Goal: Task Accomplishment & Management: Contribute content

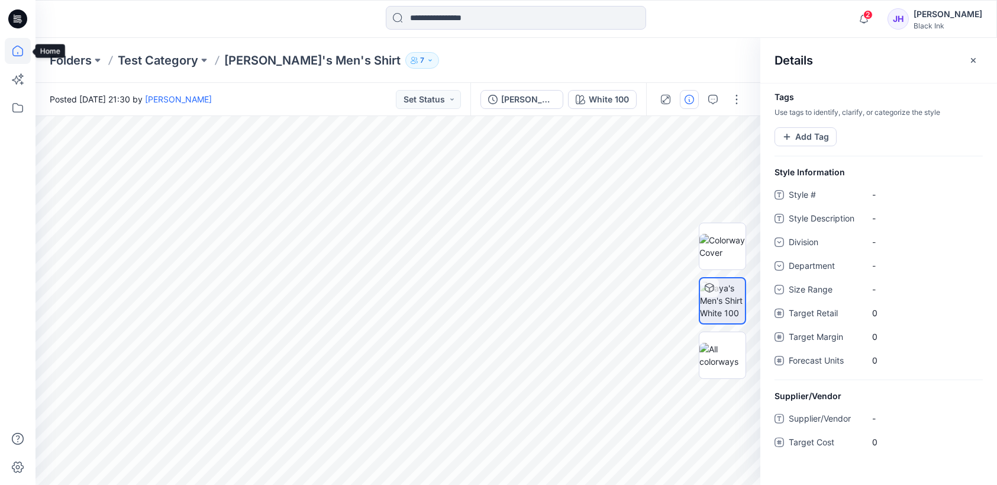
click at [13, 51] on icon at bounding box center [18, 51] width 26 height 26
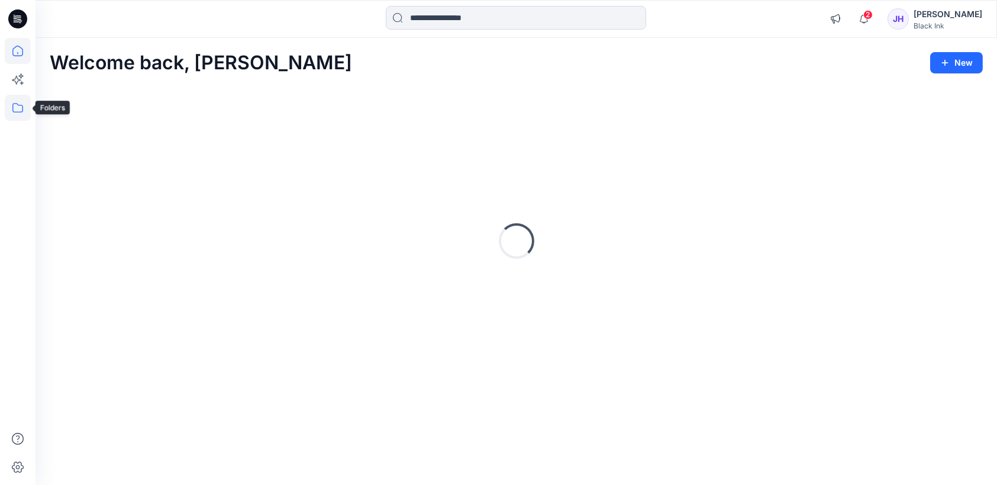
click at [21, 111] on icon at bounding box center [17, 107] width 11 height 9
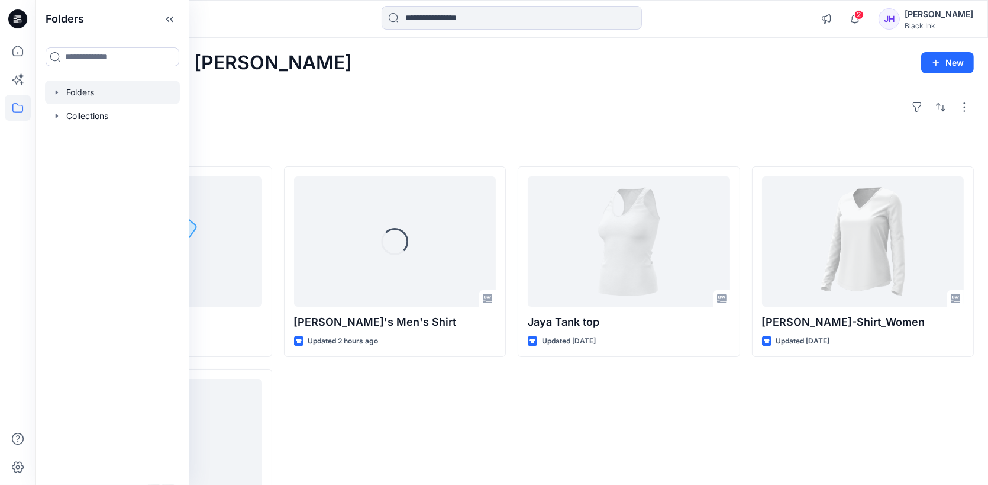
click at [53, 93] on icon "button" at bounding box center [56, 92] width 9 height 9
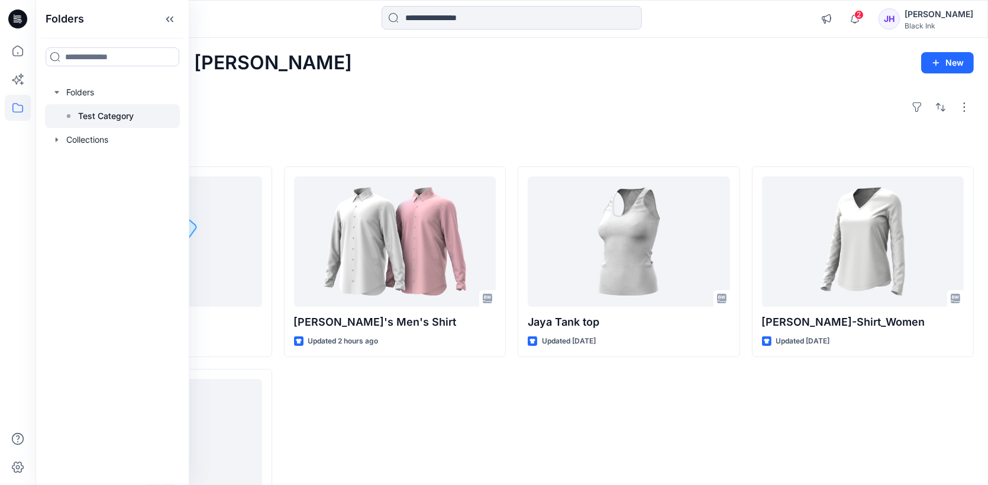
click at [132, 115] on p "Test Category" at bounding box center [106, 116] width 56 height 14
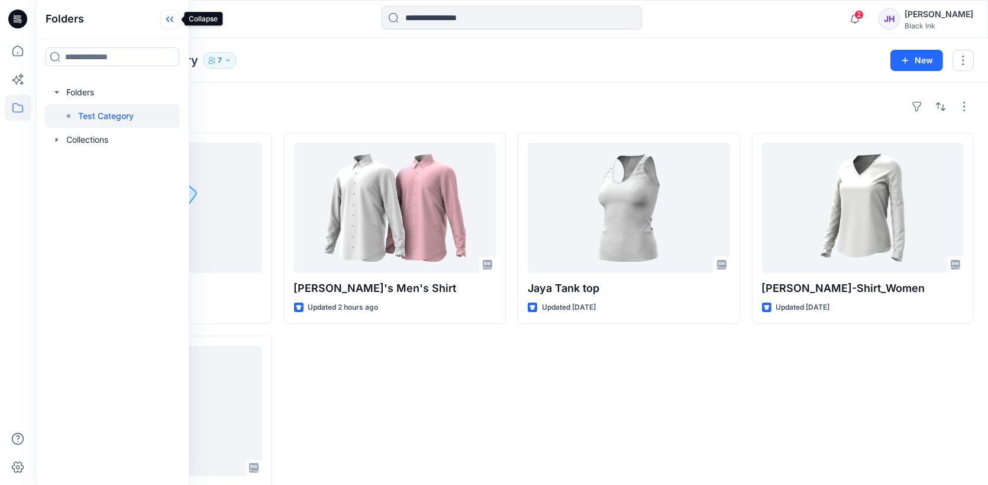
click at [174, 17] on icon at bounding box center [169, 19] width 19 height 20
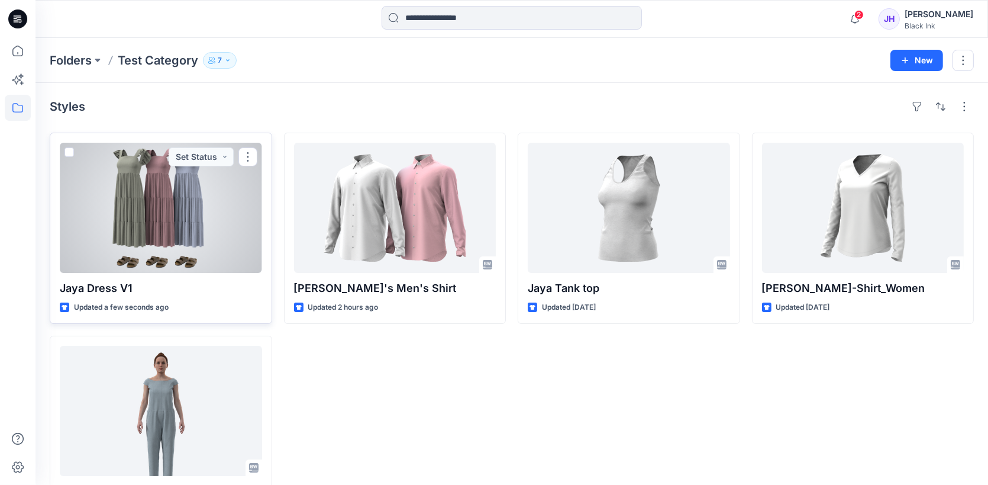
click at [179, 208] on div at bounding box center [161, 208] width 202 height 130
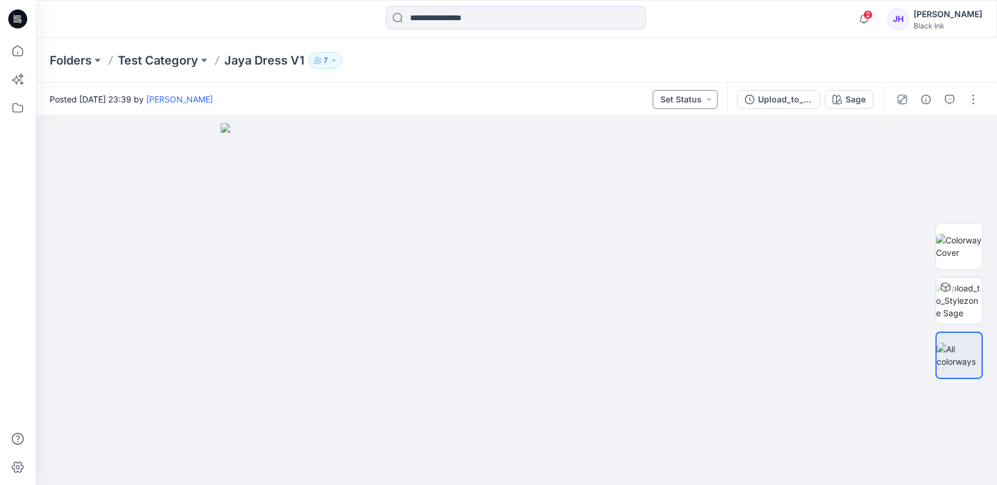
click at [709, 99] on button "Set Status" at bounding box center [685, 99] width 65 height 19
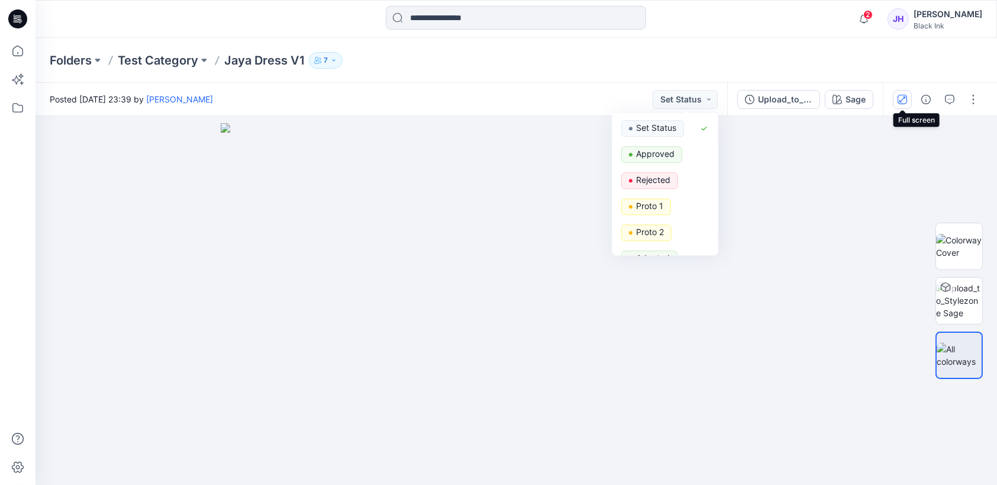
click at [907, 98] on icon "button" at bounding box center [902, 99] width 9 height 9
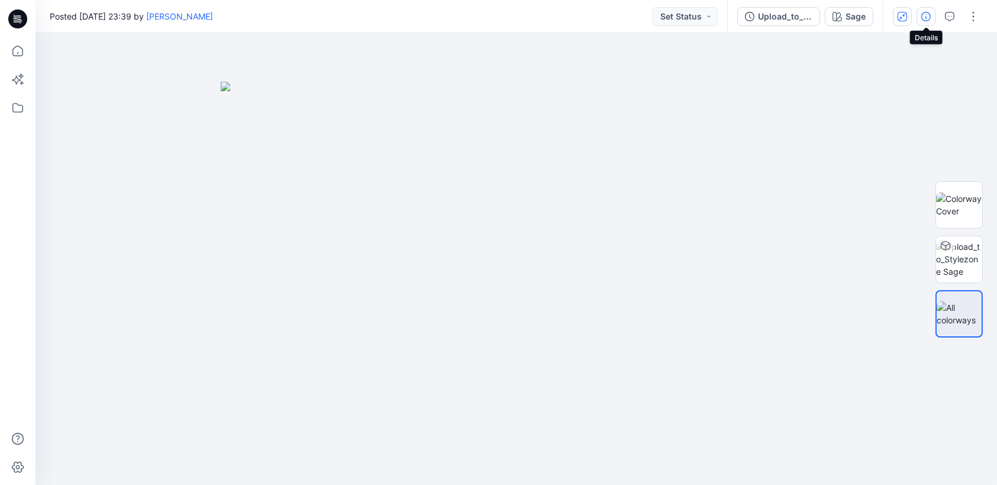
click at [931, 17] on button "button" at bounding box center [926, 16] width 19 height 19
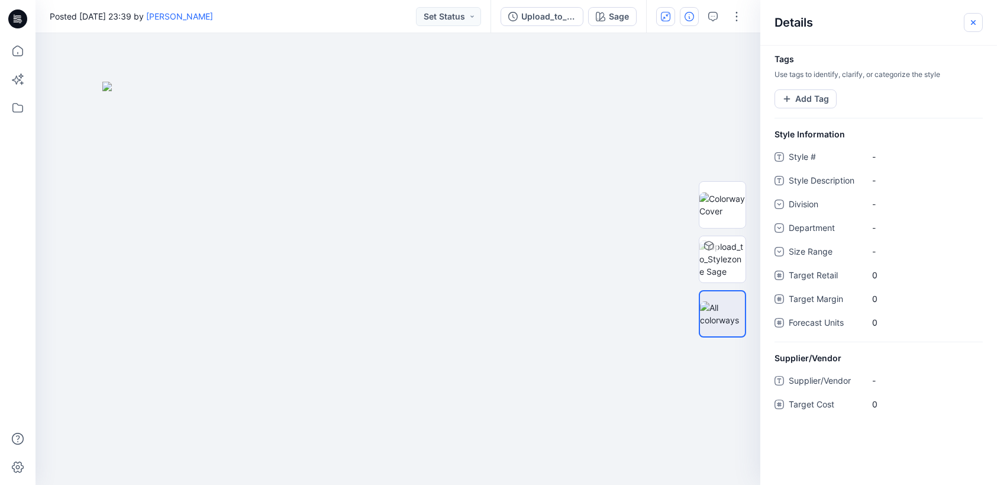
click at [975, 20] on icon "button" at bounding box center [973, 22] width 9 height 9
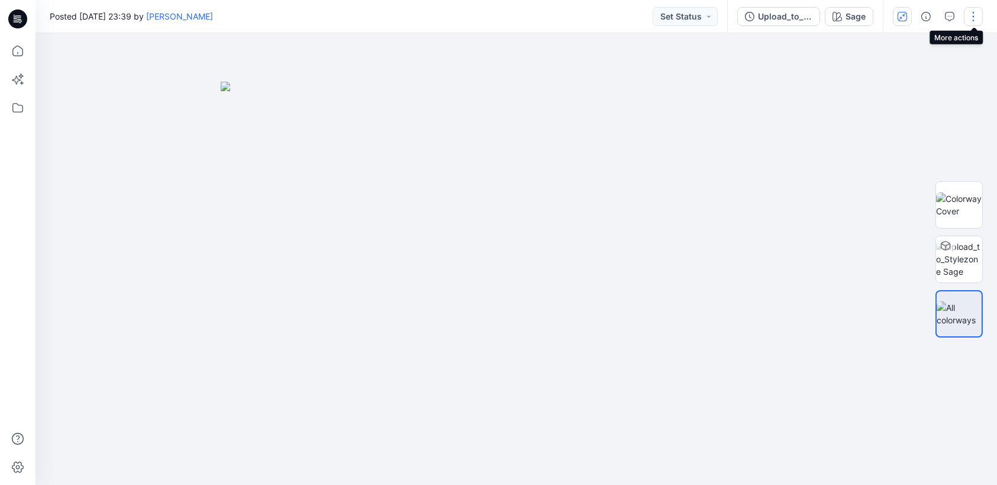
click at [974, 16] on button "button" at bounding box center [973, 16] width 19 height 19
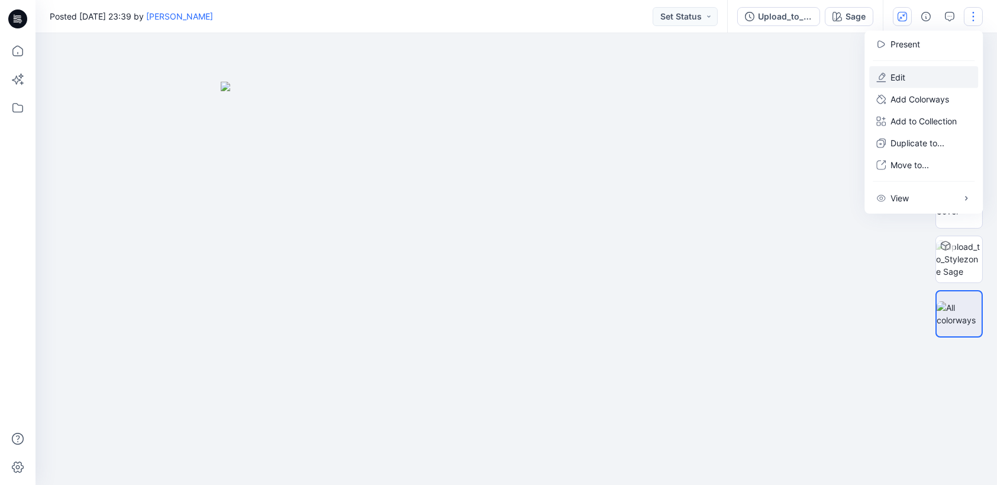
click at [939, 75] on button "Edit" at bounding box center [923, 77] width 109 height 22
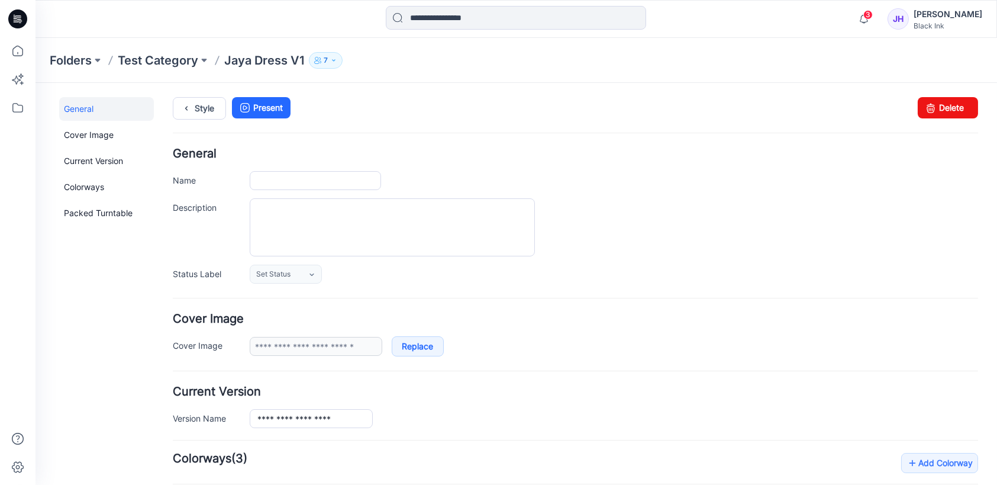
type input "**********"
type input "****"
type input "**********"
click at [80, 143] on link "Cover Image" at bounding box center [106, 135] width 95 height 24
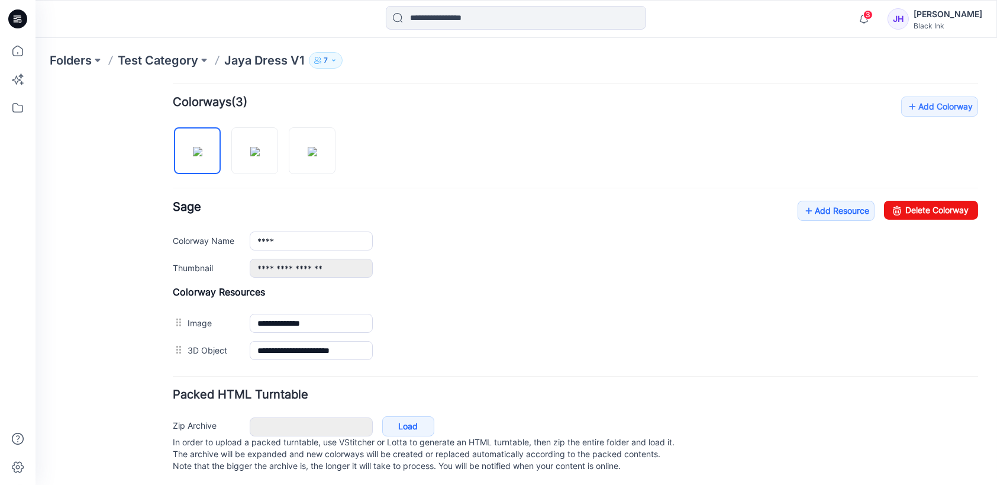
scroll to position [369, 0]
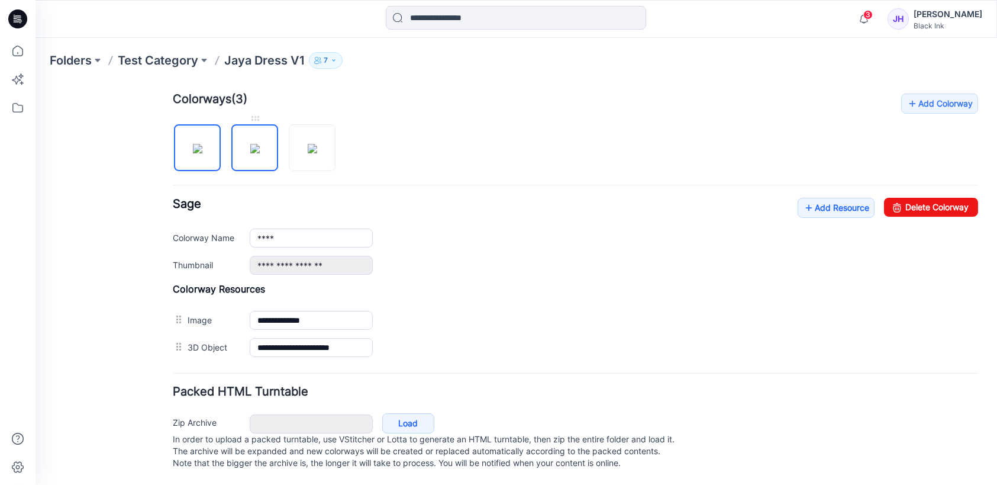
click at [252, 144] on img at bounding box center [254, 148] width 9 height 9
click at [311, 144] on img at bounding box center [312, 148] width 9 height 9
type input "********"
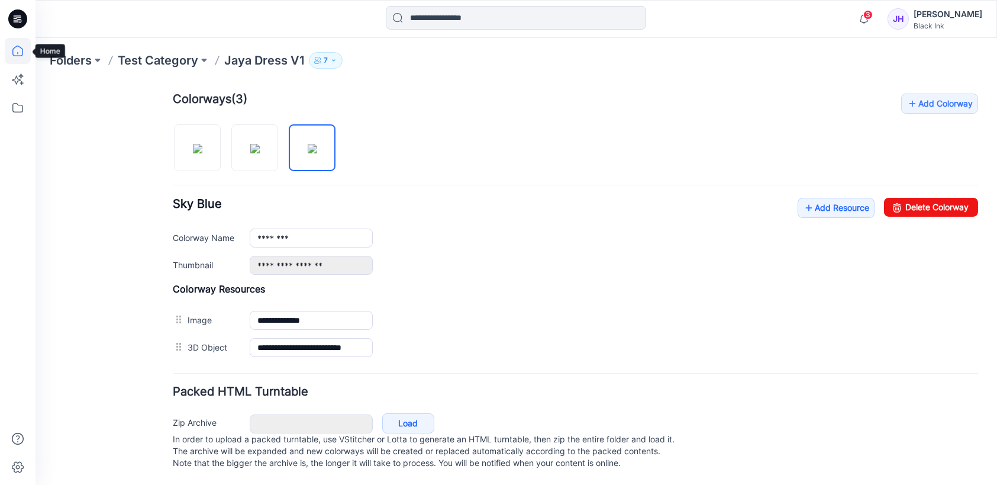
click at [22, 47] on icon at bounding box center [18, 51] width 26 height 26
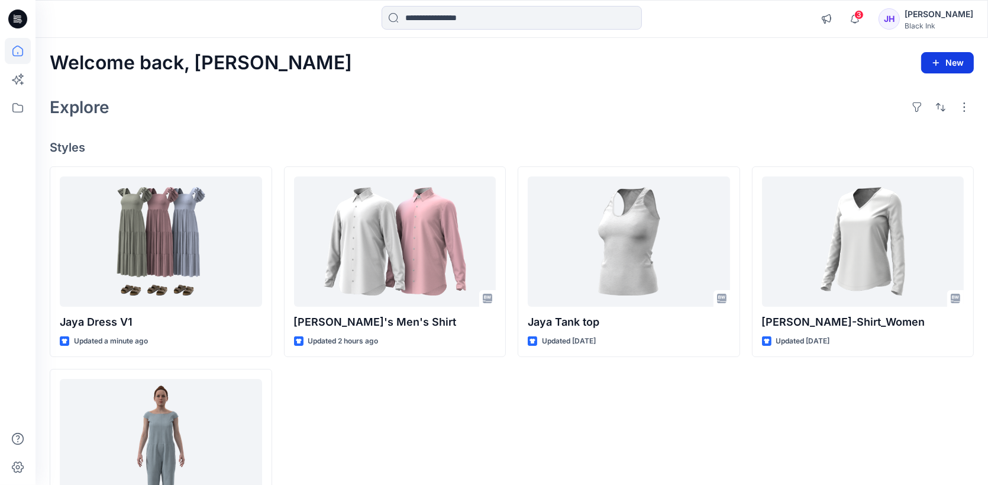
click at [952, 58] on button "New" at bounding box center [947, 62] width 53 height 21
click at [21, 108] on icon at bounding box center [18, 108] width 26 height 26
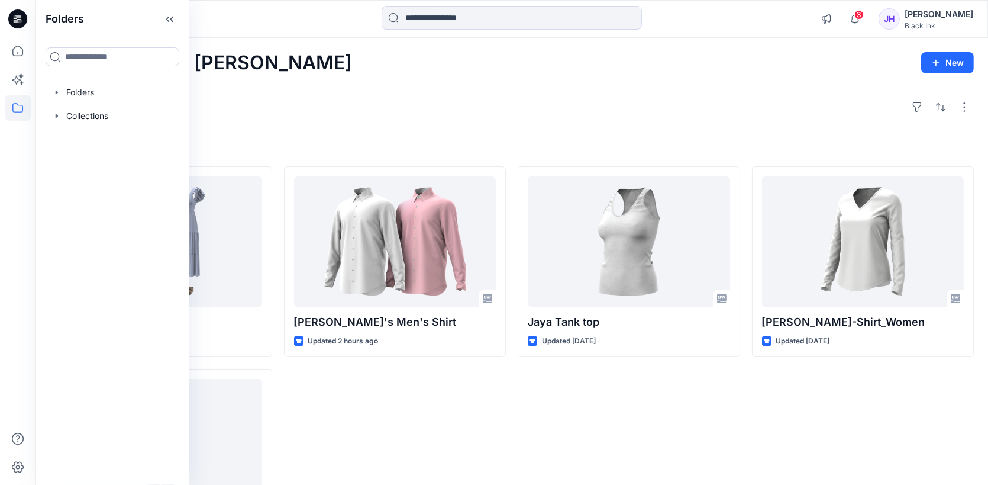
click at [900, 17] on div "JH" at bounding box center [889, 18] width 21 height 21
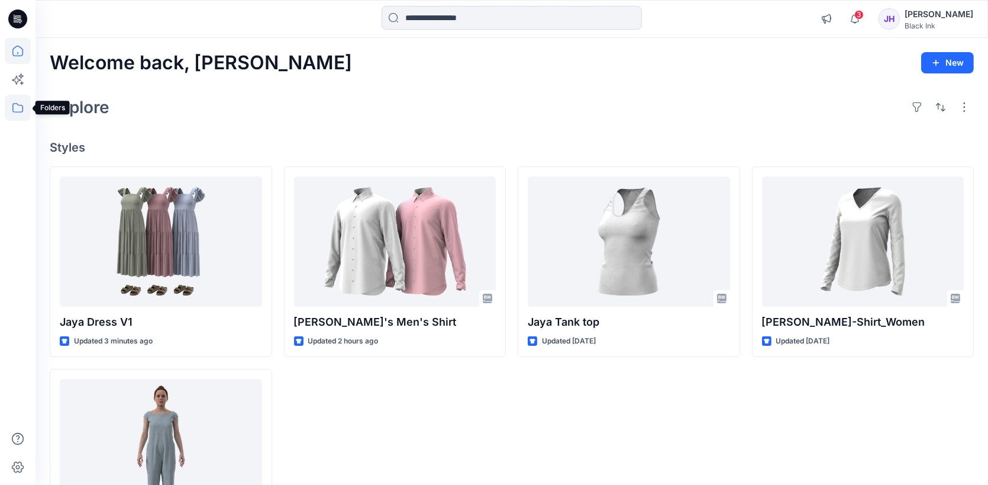
click at [19, 109] on icon at bounding box center [18, 108] width 26 height 26
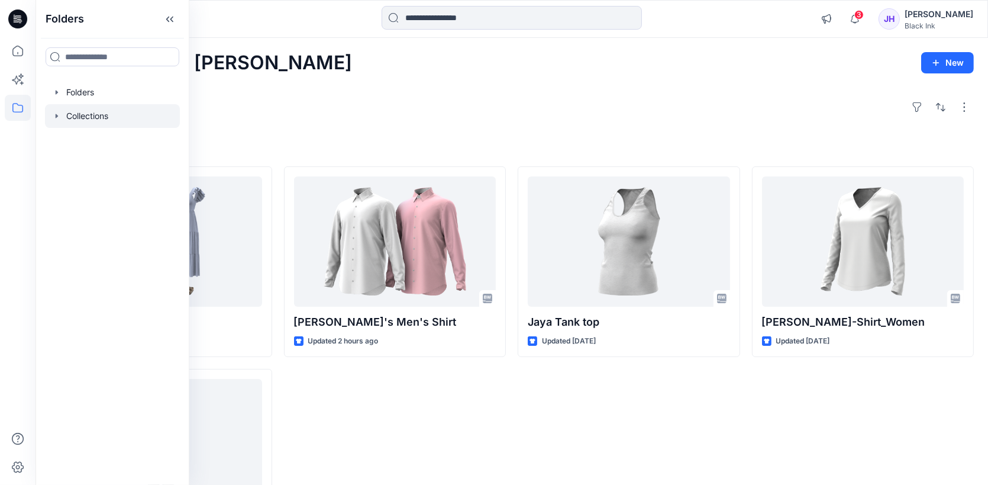
click at [50, 118] on div at bounding box center [112, 116] width 135 height 24
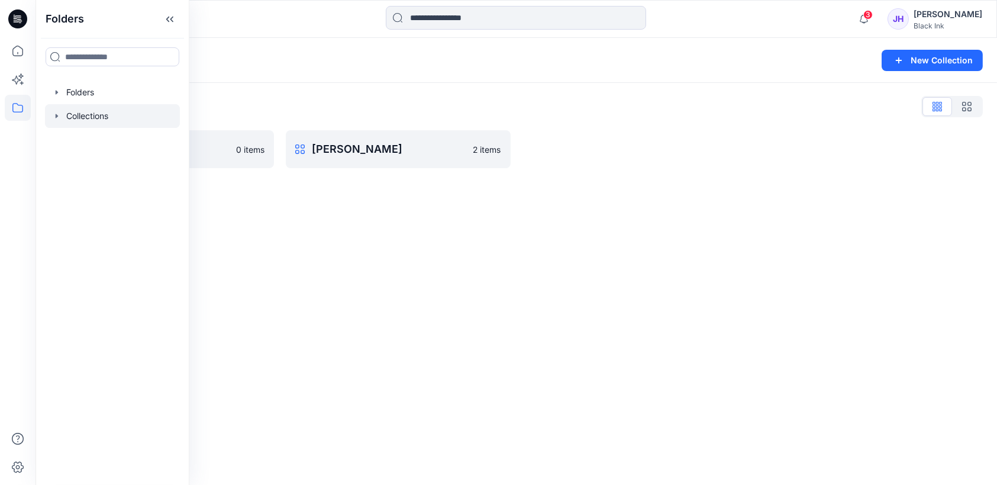
click at [62, 116] on div at bounding box center [112, 116] width 135 height 24
click at [53, 117] on icon "button" at bounding box center [56, 115] width 9 height 9
click at [96, 159] on p "Jessie Test" at bounding box center [112, 163] width 68 height 14
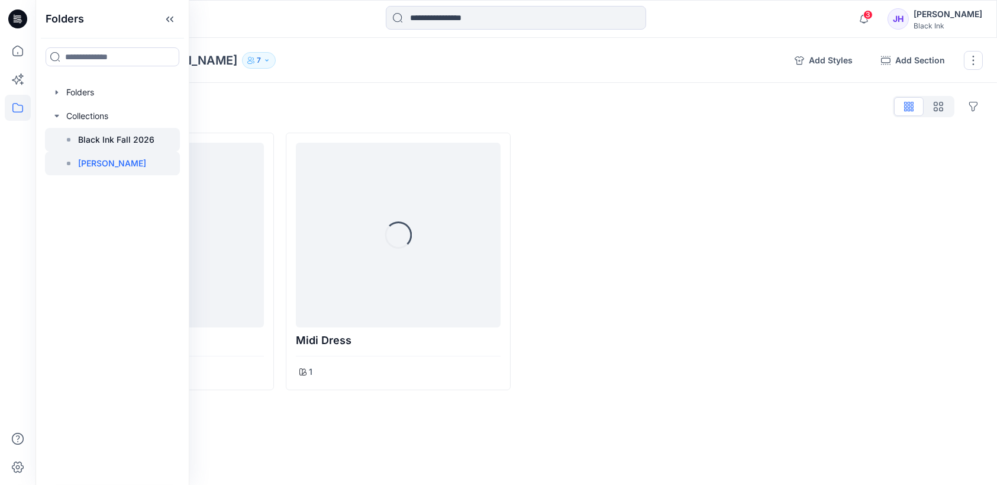
click at [117, 138] on p "Black Ink Fall 2026" at bounding box center [116, 140] width 76 height 14
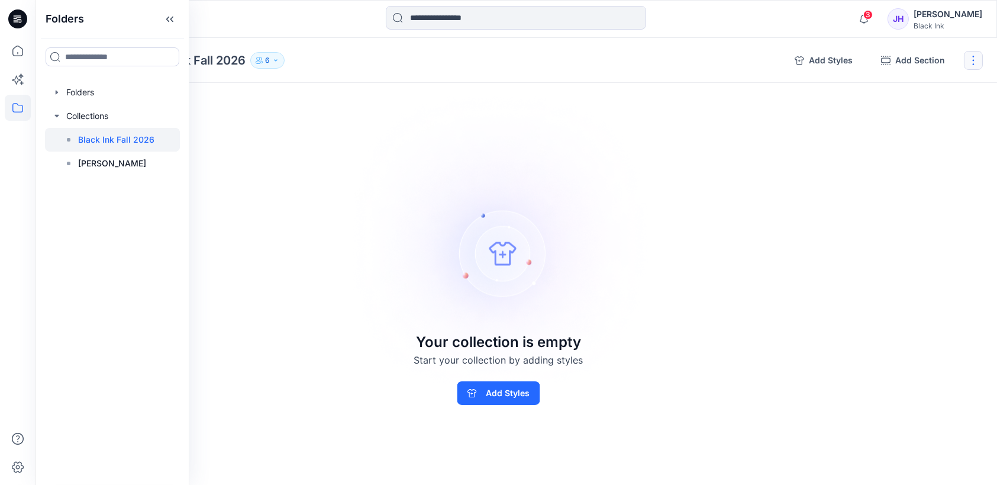
click at [975, 60] on button "button" at bounding box center [973, 60] width 19 height 19
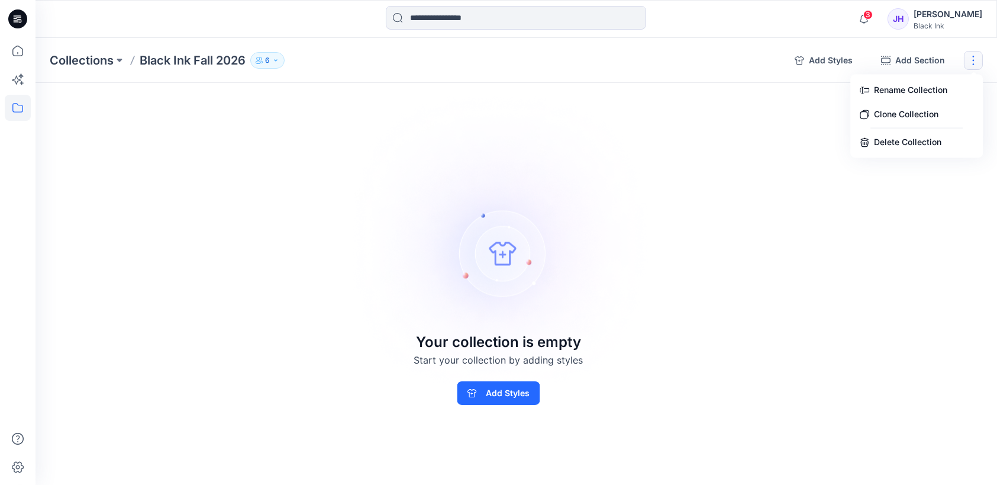
click at [909, 20] on div "JH" at bounding box center [898, 18] width 21 height 21
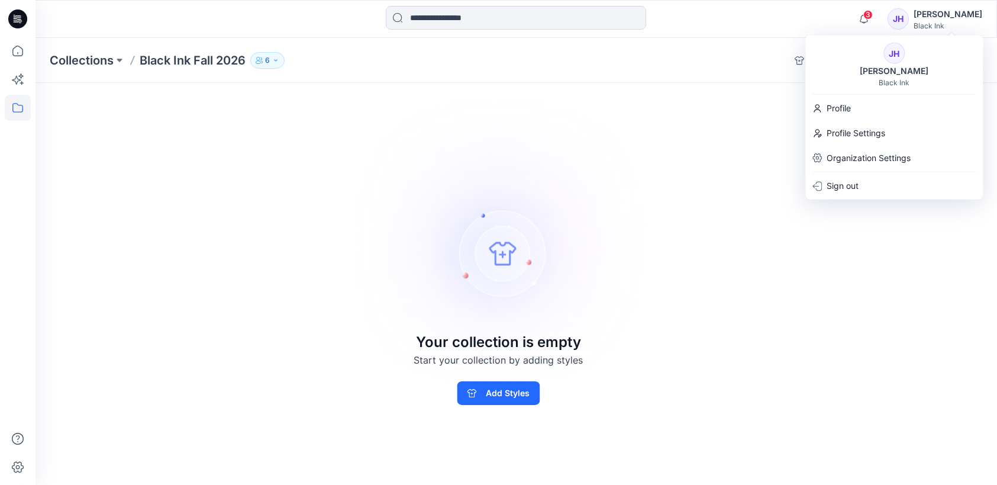
click at [379, 239] on img at bounding box center [498, 243] width 331 height 330
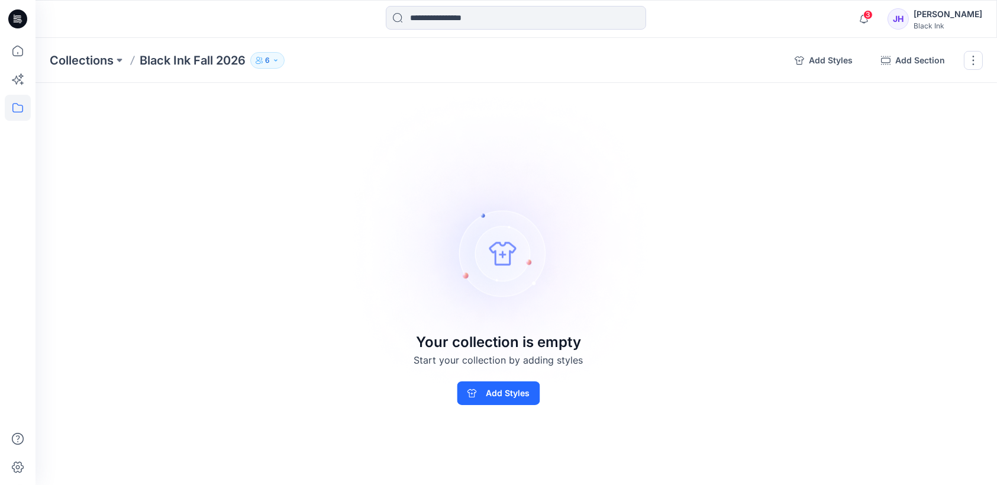
click at [200, 61] on p "Black Ink Fall 2026" at bounding box center [193, 60] width 106 height 17
click at [279, 62] on icon "button" at bounding box center [275, 60] width 7 height 7
click at [704, 278] on div "Collections Black Ink Fall 2026 6 Black Ink Fall 2026 6 Internal 6 External 0 C…" at bounding box center [516, 261] width 961 height 447
click at [973, 59] on button "button" at bounding box center [973, 60] width 19 height 19
click at [843, 169] on div "Collections Black Ink Fall 2026 6 Black Ink Fall 2026 6 Internal 6 External 0 C…" at bounding box center [516, 261] width 961 height 447
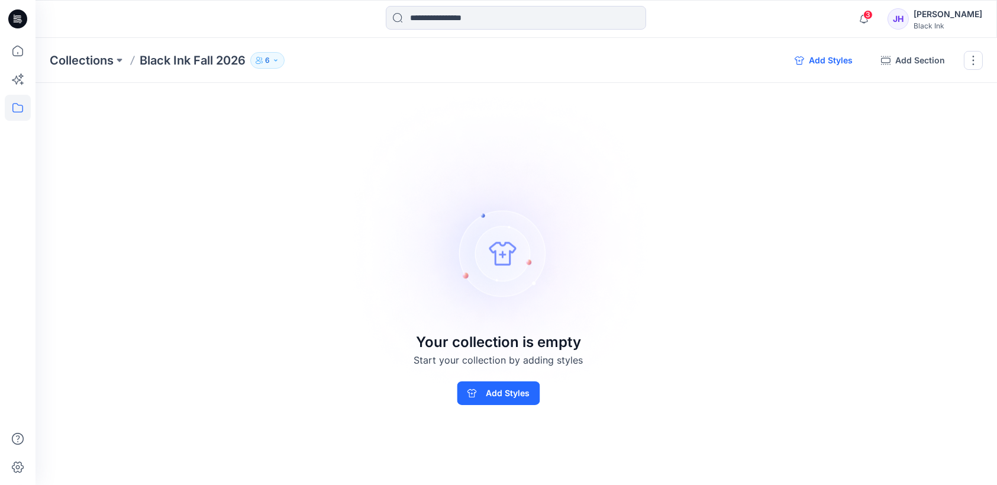
click at [824, 54] on button "Add Styles" at bounding box center [823, 60] width 77 height 19
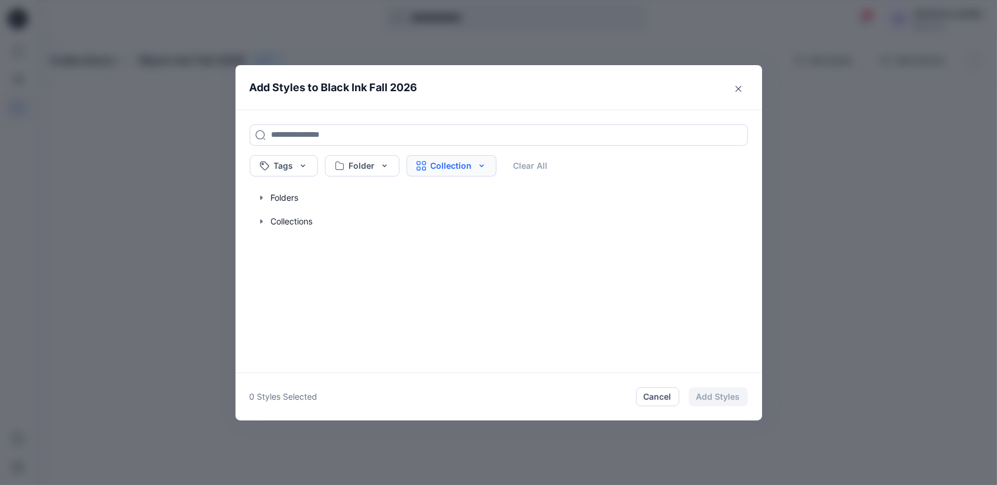
click at [477, 165] on button "Collection" at bounding box center [451, 165] width 90 height 21
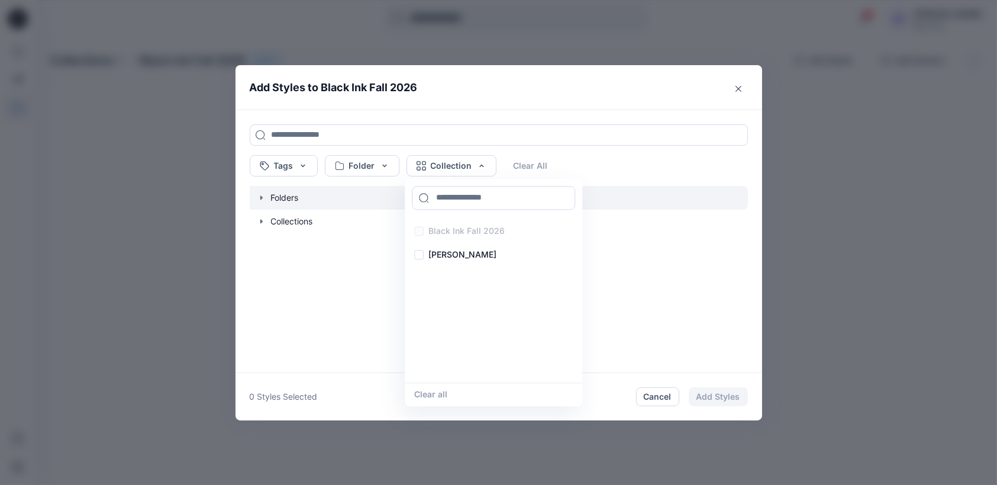
click at [262, 199] on icon "button" at bounding box center [261, 197] width 9 height 9
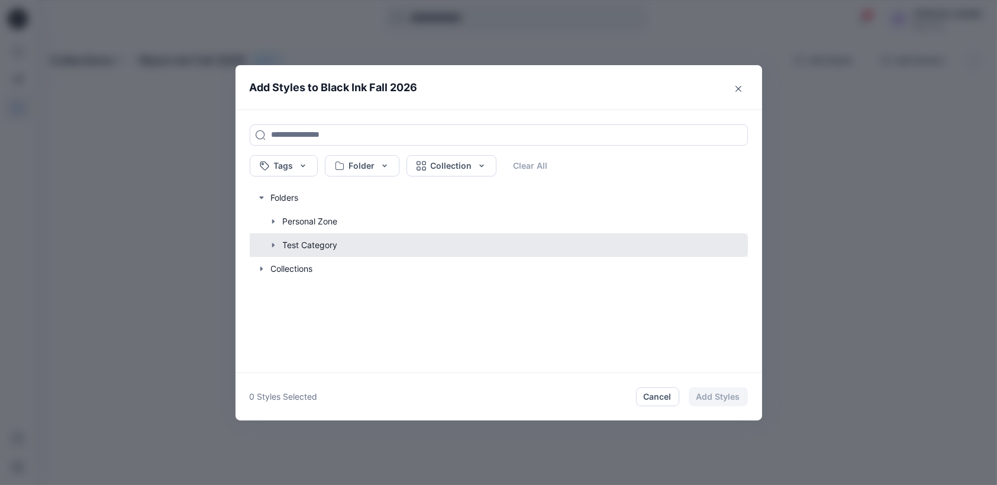
click at [285, 246] on button "button" at bounding box center [493, 245] width 510 height 24
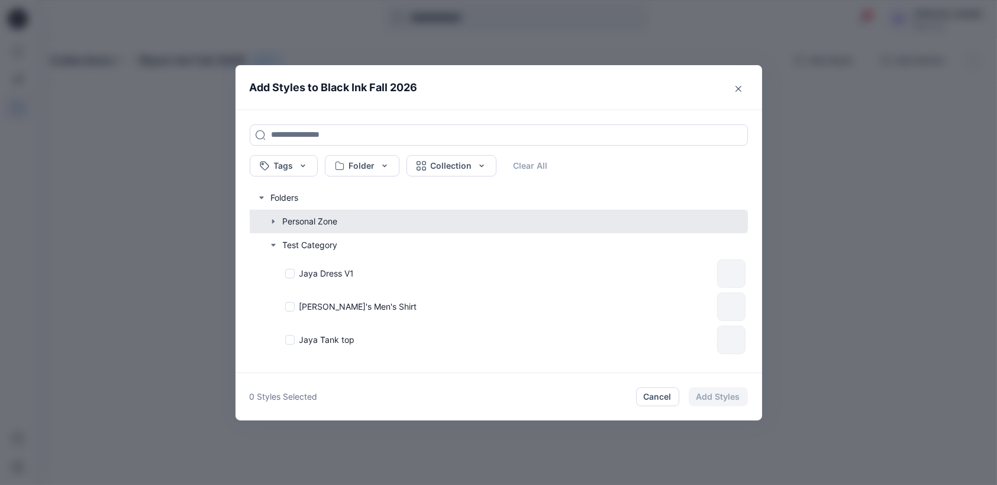
click at [287, 223] on button "button" at bounding box center [493, 221] width 510 height 24
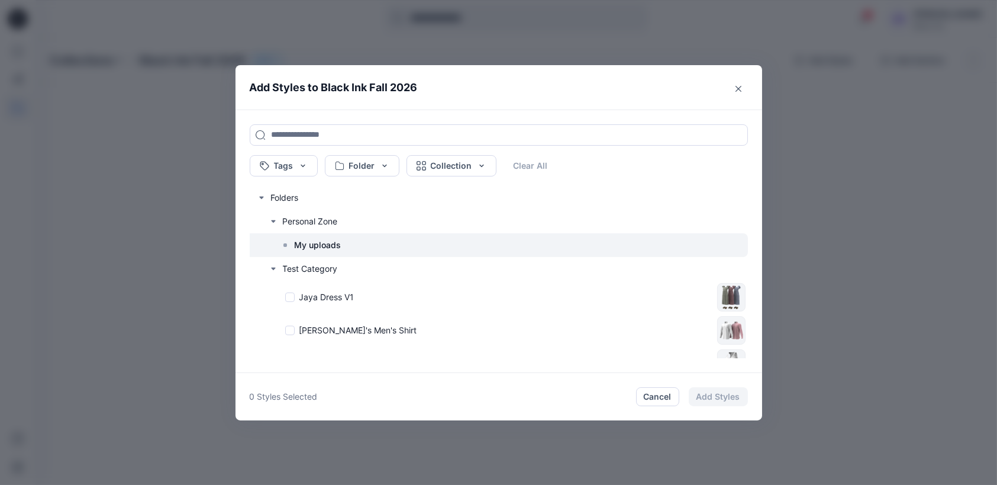
click at [320, 246] on p "My uploads" at bounding box center [318, 245] width 47 height 14
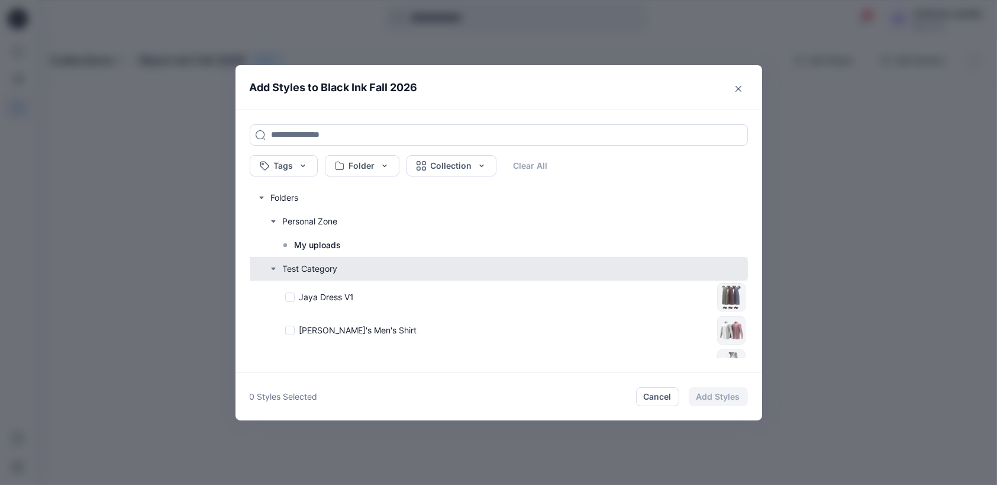
click at [319, 268] on button "button" at bounding box center [493, 269] width 510 height 24
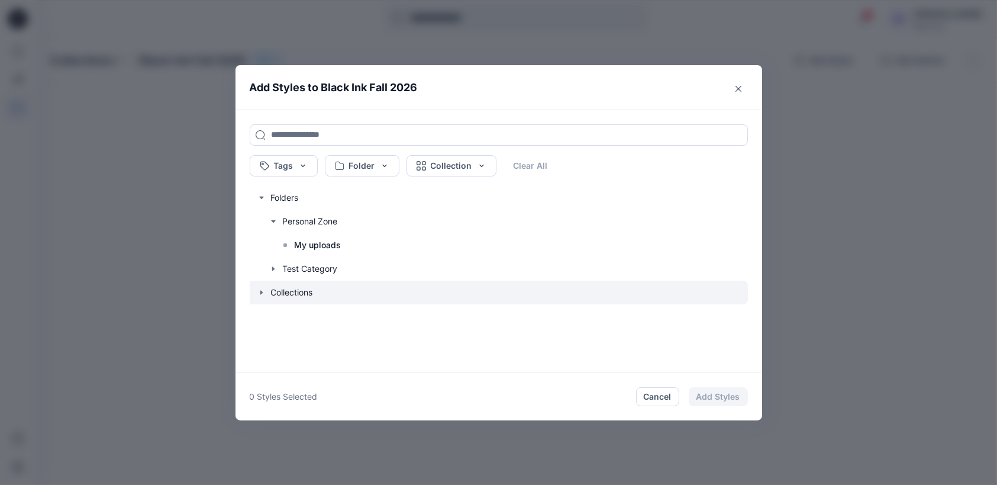
click at [262, 292] on icon "button" at bounding box center [261, 292] width 2 height 4
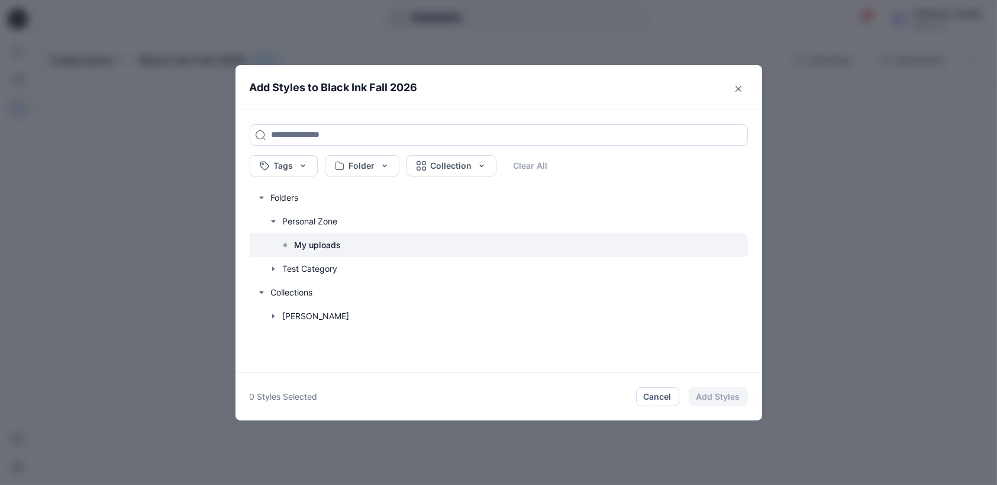
click at [287, 240] on icon at bounding box center [284, 244] width 9 height 9
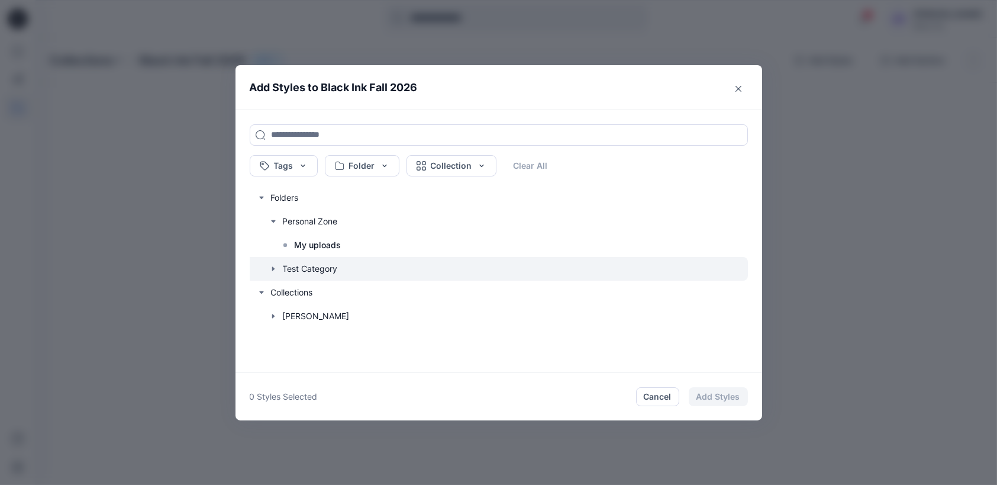
click at [277, 267] on icon "button" at bounding box center [273, 268] width 9 height 9
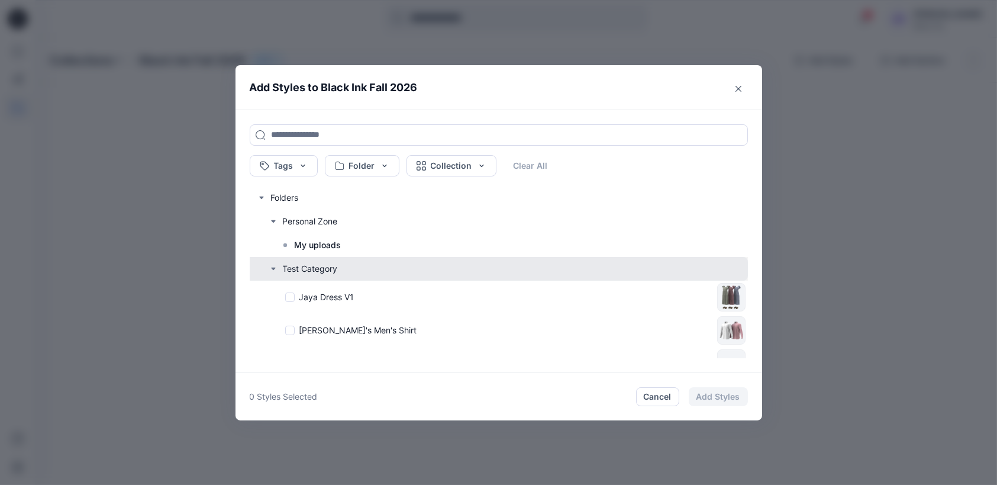
click at [360, 267] on button "button" at bounding box center [493, 269] width 510 height 24
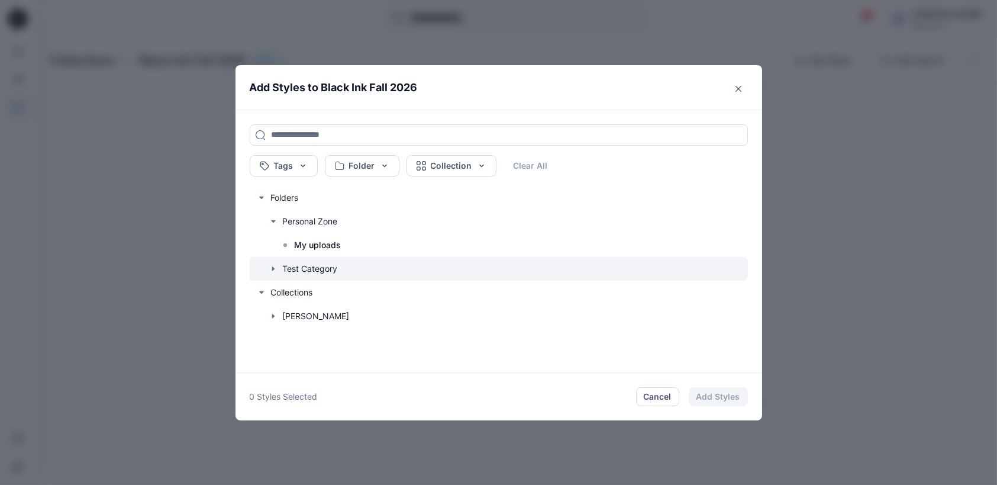
click at [270, 269] on icon "button" at bounding box center [273, 268] width 9 height 9
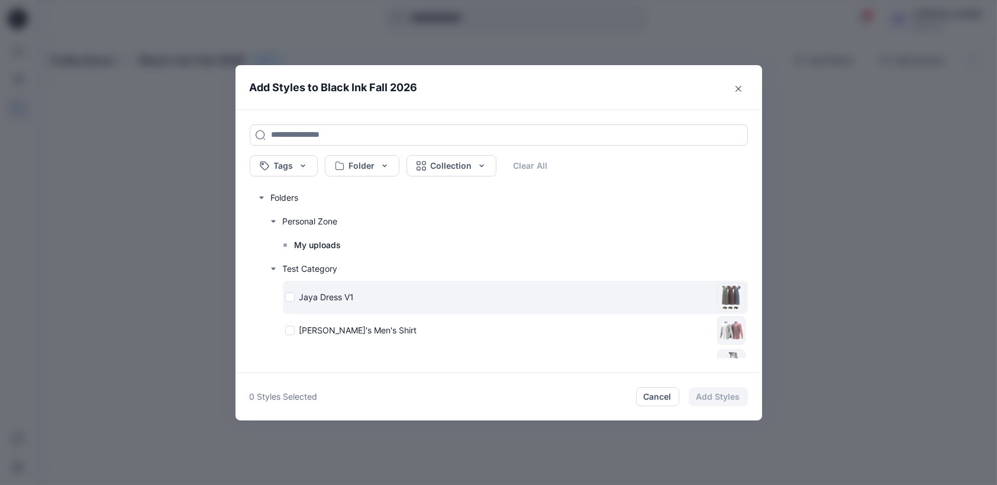
click at [414, 297] on div "Jaya Dress V1" at bounding box center [498, 297] width 427 height 12
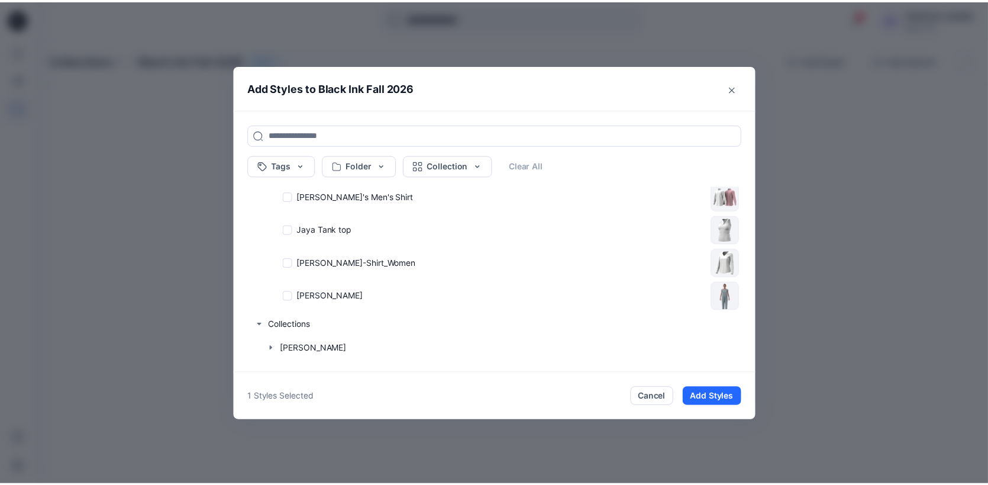
scroll to position [135, 0]
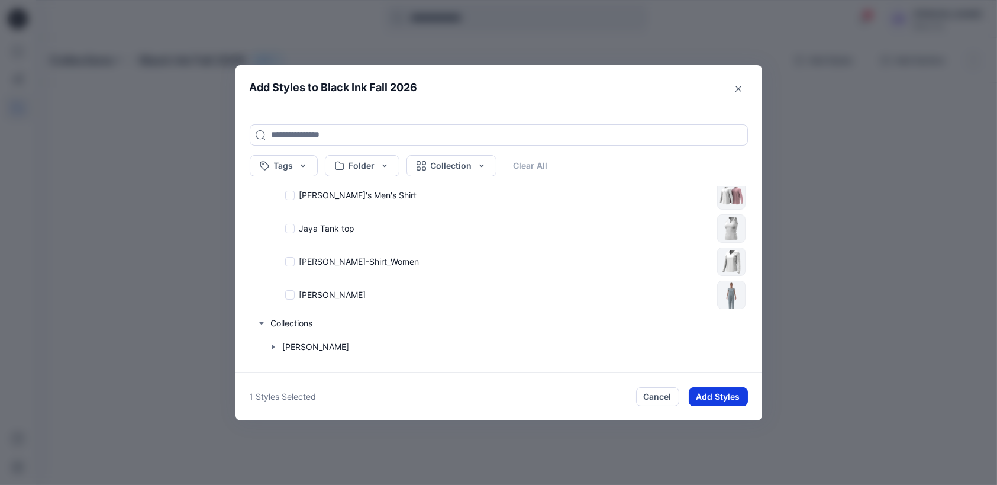
click at [725, 395] on button "Add Styles" at bounding box center [718, 396] width 59 height 19
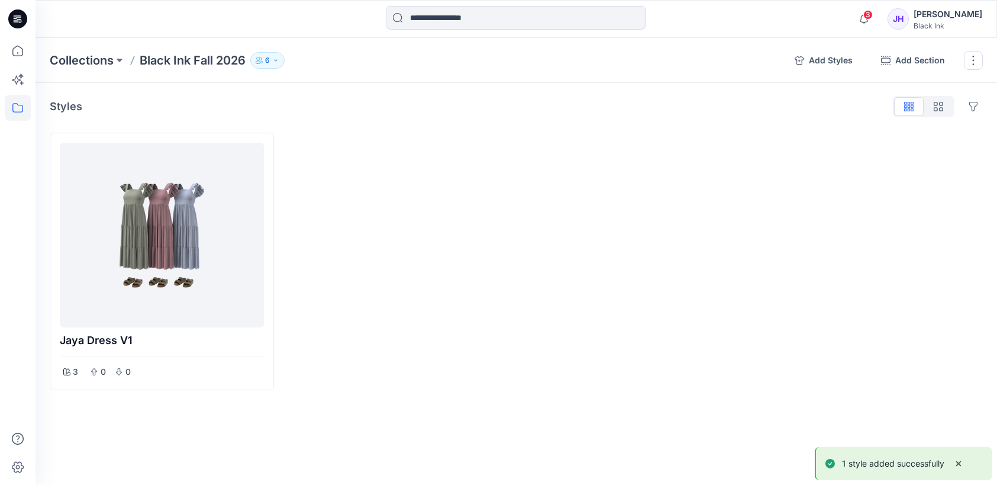
click at [909, 30] on div "JH" at bounding box center [898, 18] width 21 height 21
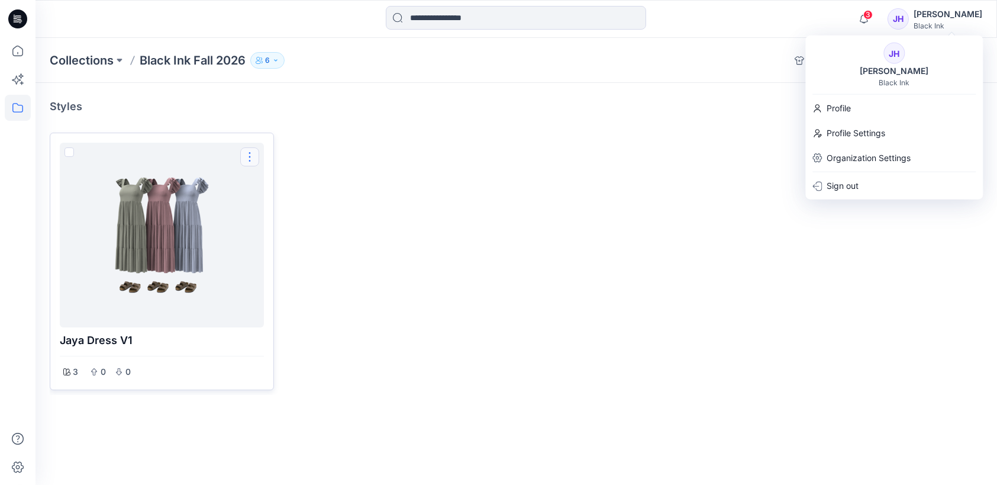
click at [247, 157] on button "Options" at bounding box center [249, 156] width 19 height 19
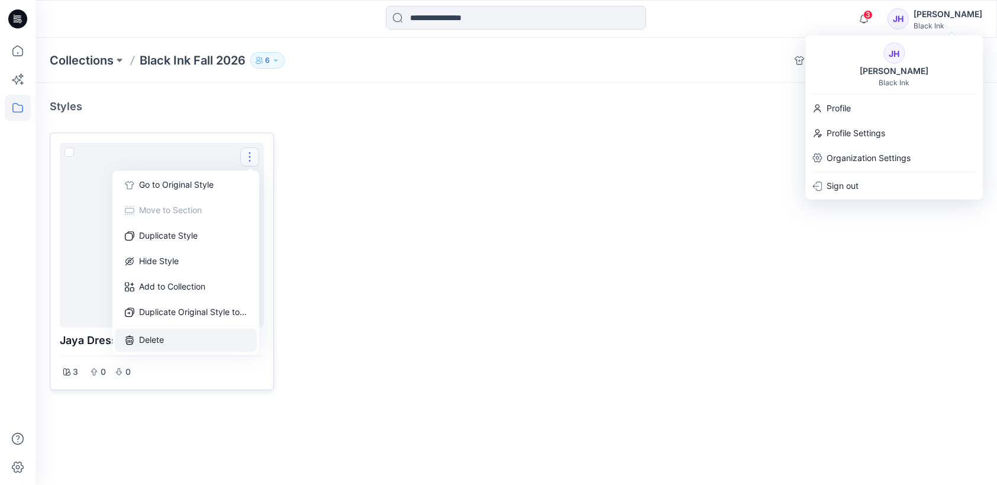
click at [148, 337] on button "Delete" at bounding box center [186, 340] width 142 height 24
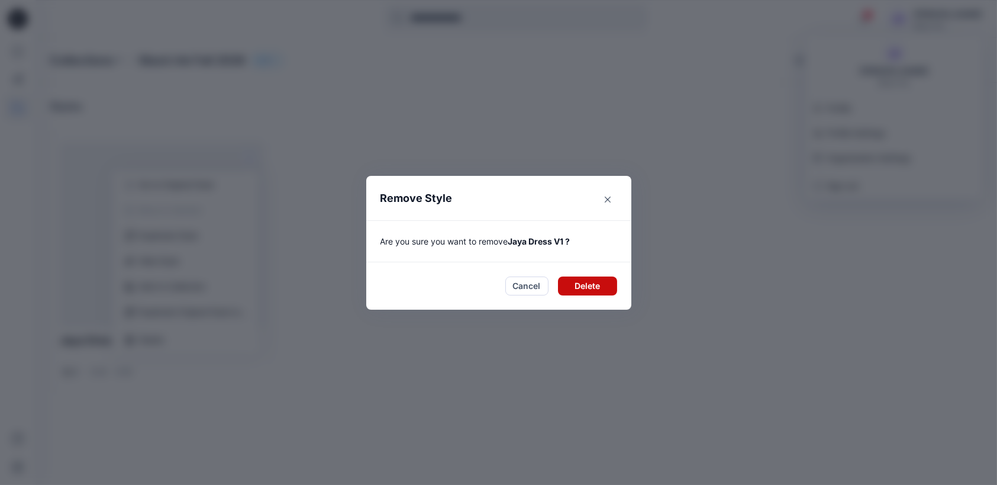
click at [587, 280] on button "Delete" at bounding box center [587, 285] width 59 height 19
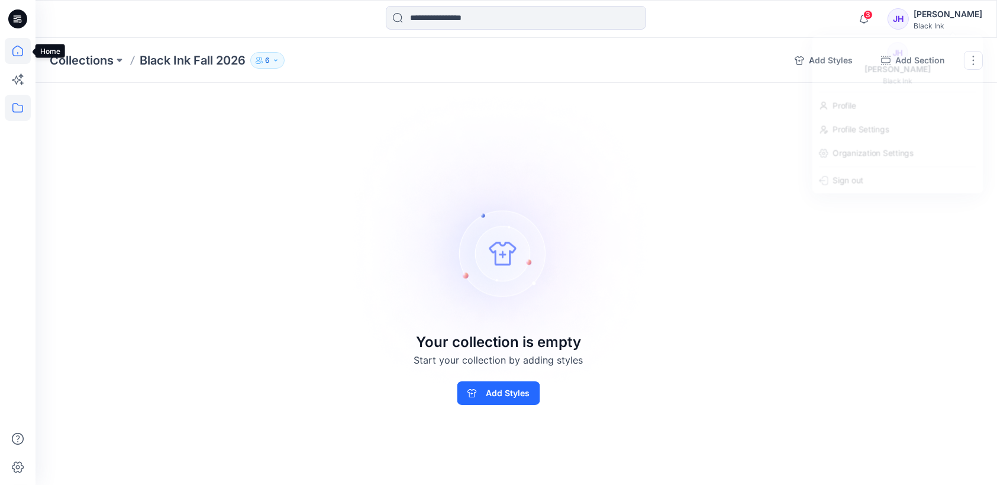
click at [23, 53] on icon at bounding box center [18, 51] width 26 height 26
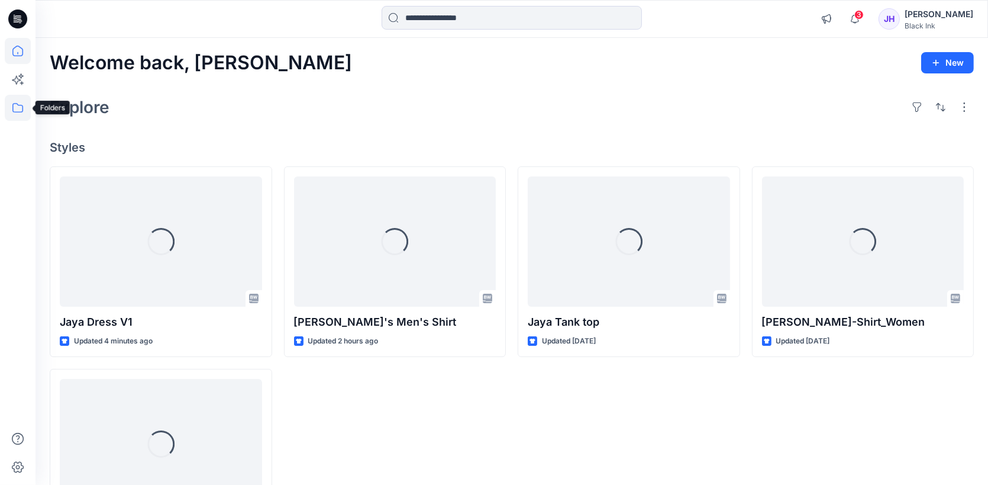
click at [14, 108] on icon at bounding box center [18, 108] width 26 height 26
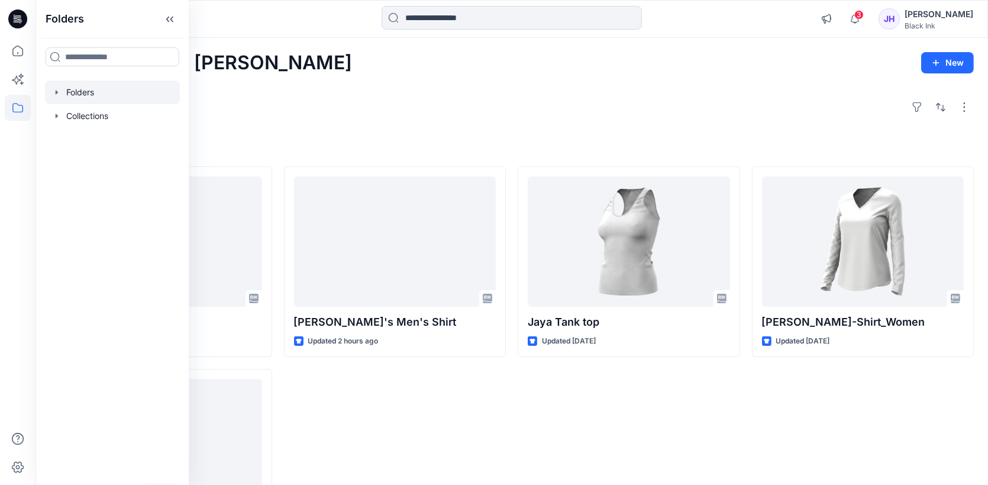
click at [59, 89] on icon "button" at bounding box center [56, 92] width 9 height 9
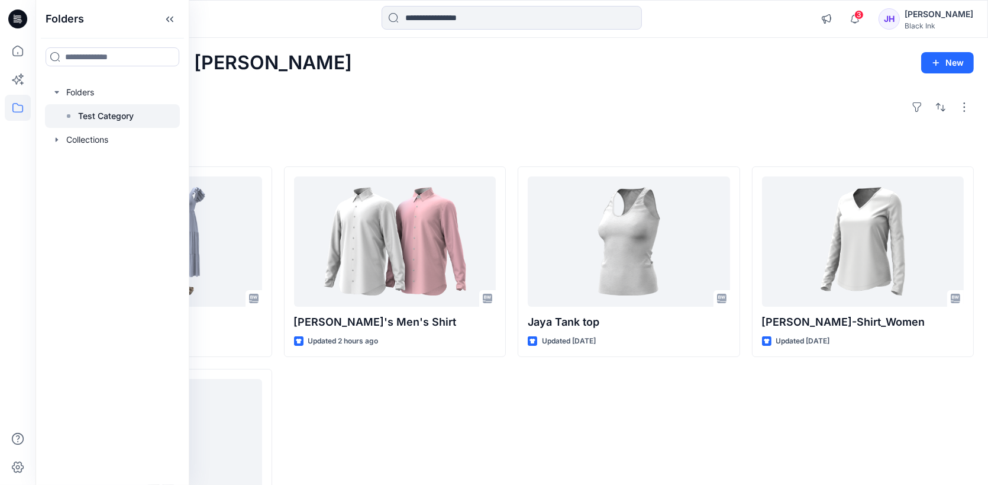
click at [109, 115] on p "Test Category" at bounding box center [106, 116] width 56 height 14
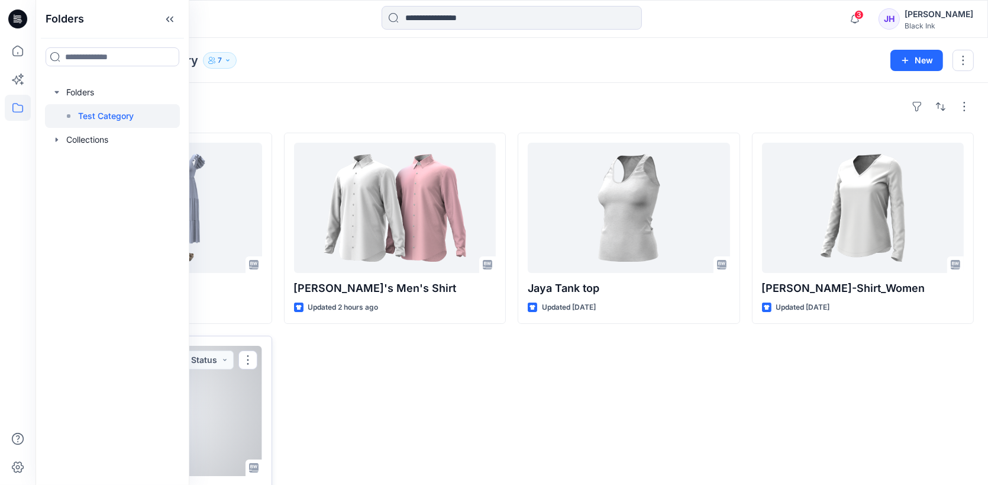
scroll to position [54, 0]
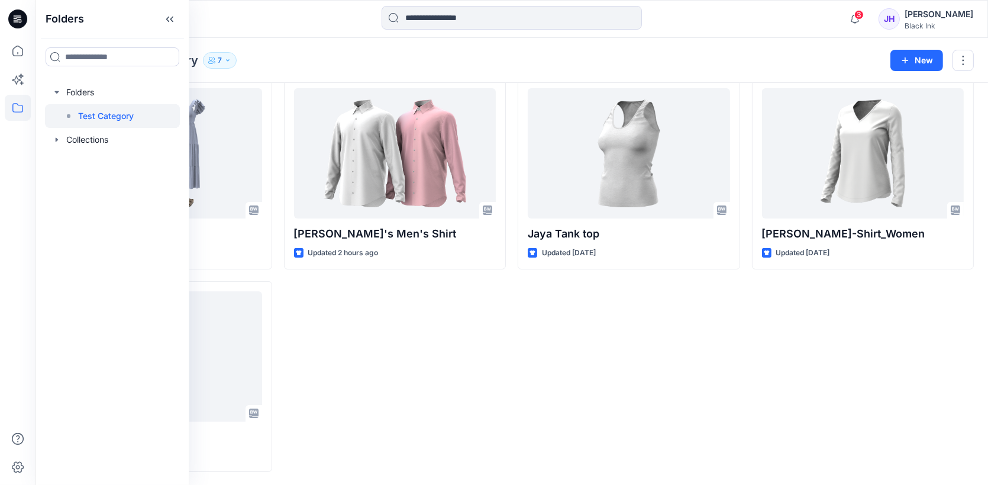
click at [651, 355] on div "Jaya Tank top Updated 2 days ago" at bounding box center [629, 274] width 222 height 393
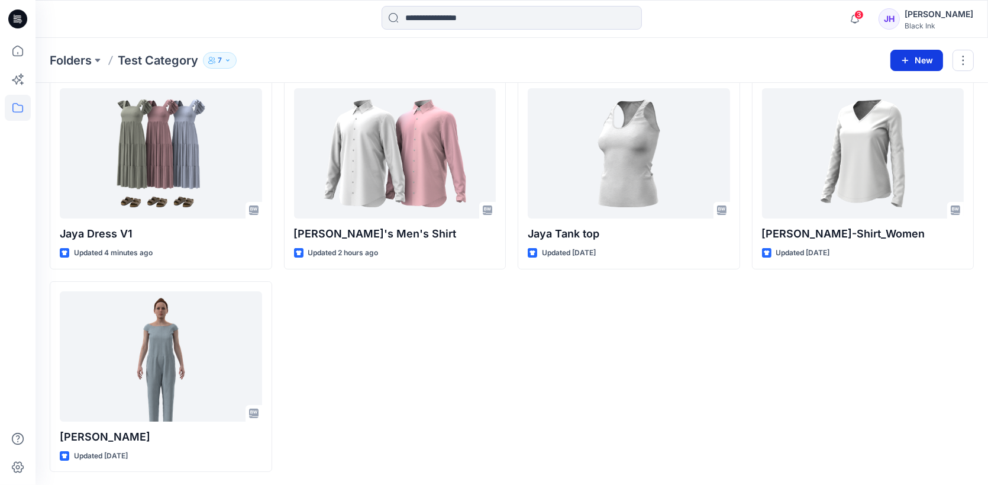
click at [908, 60] on icon "button" at bounding box center [905, 60] width 9 height 9
click at [896, 90] on p "New Style" at bounding box center [881, 89] width 40 height 14
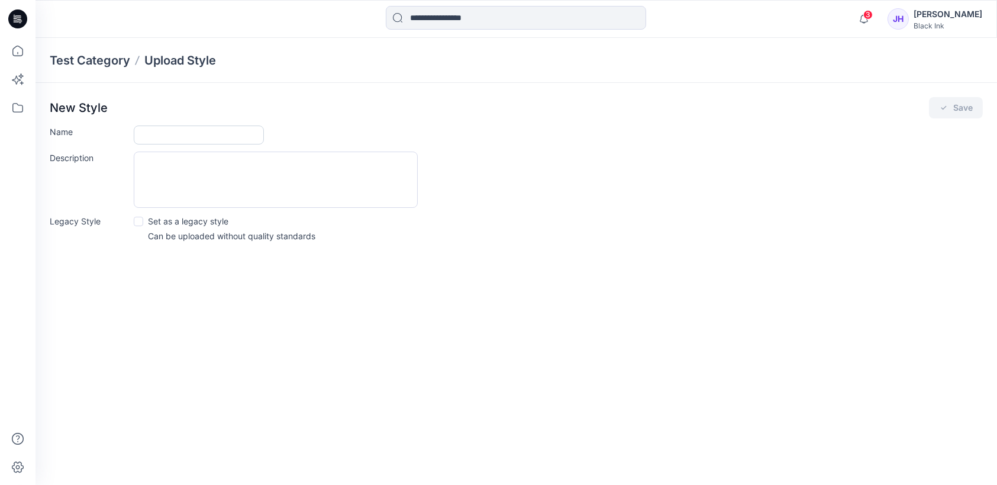
click at [178, 137] on input "Name" at bounding box center [199, 134] width 130 height 19
type input "*"
click at [165, 218] on p "Set as a legacy style" at bounding box center [188, 221] width 80 height 12
type input "**********"
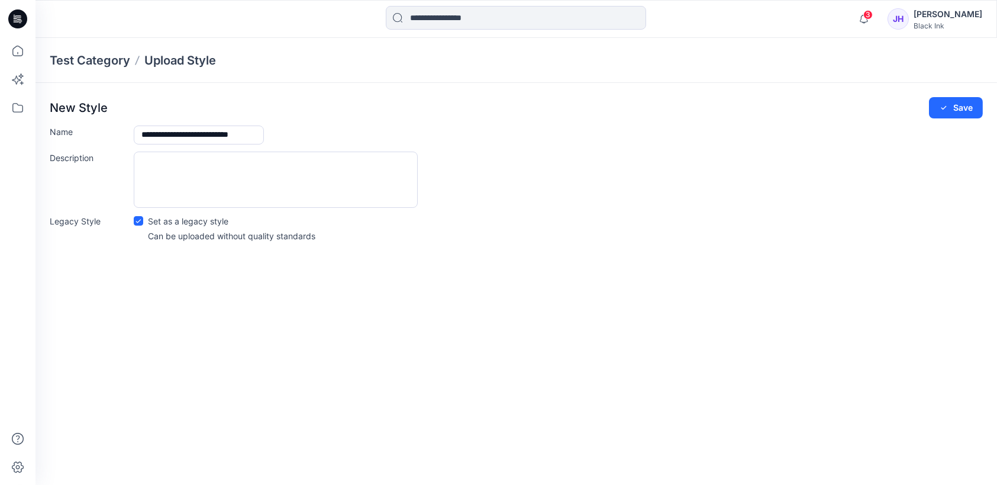
scroll to position [0, 0]
click at [252, 171] on textarea "Description" at bounding box center [276, 179] width 284 height 56
type textarea "**********"
click at [593, 354] on div "**********" at bounding box center [516, 261] width 961 height 447
click at [967, 108] on button "Save" at bounding box center [956, 107] width 54 height 21
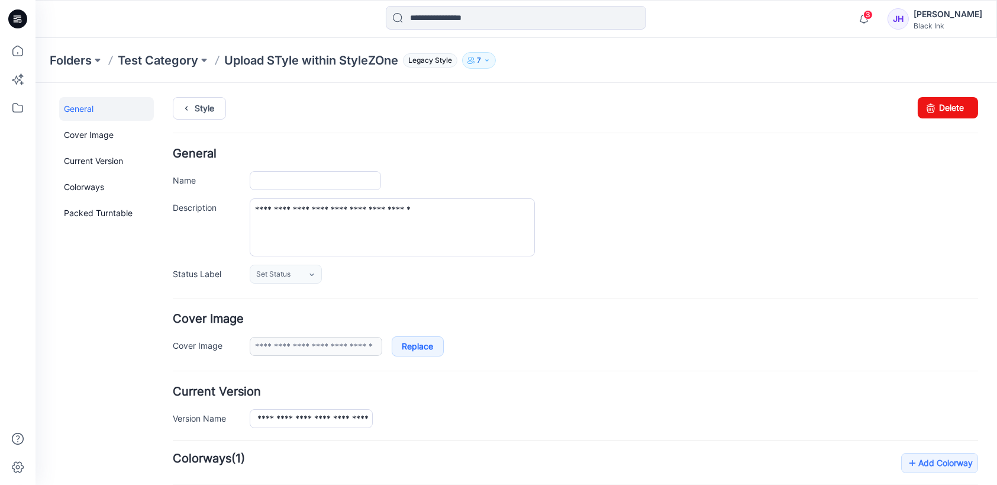
type input "**********"
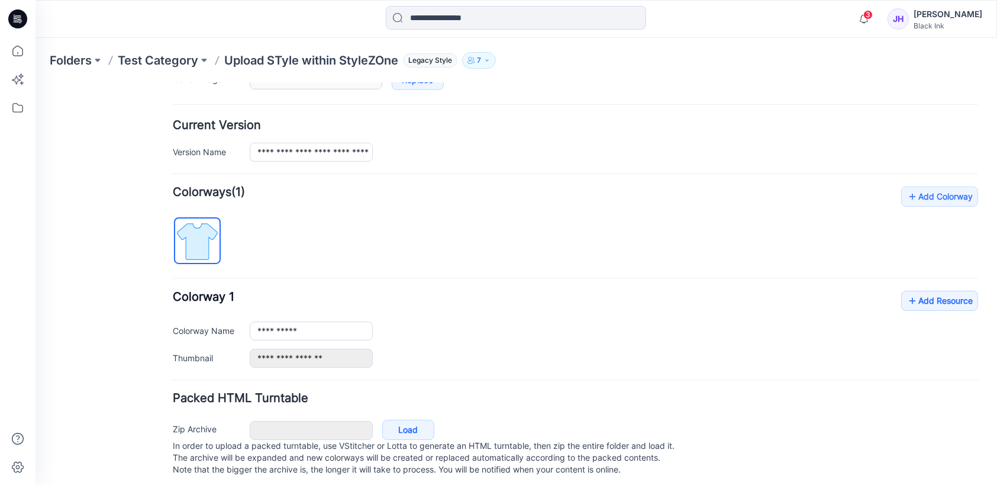
scroll to position [283, 0]
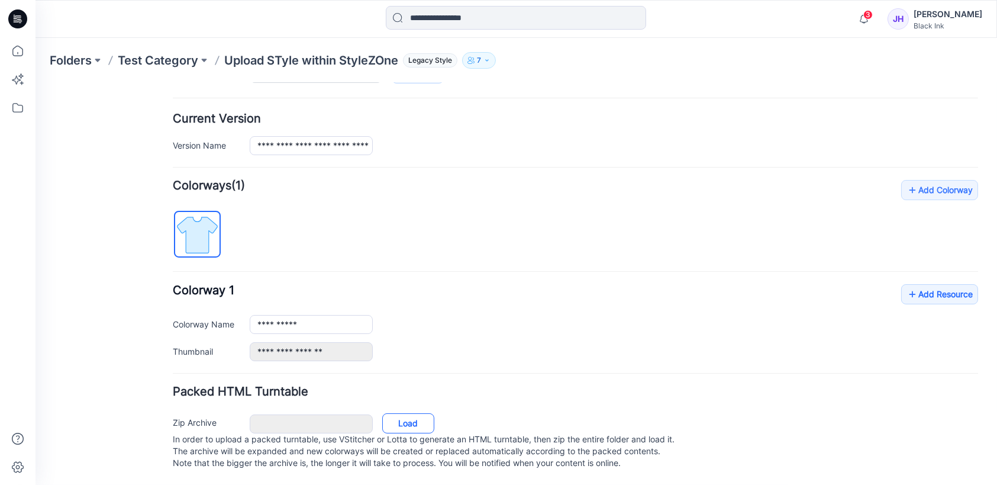
click at [406, 413] on link "Load" at bounding box center [408, 423] width 52 height 20
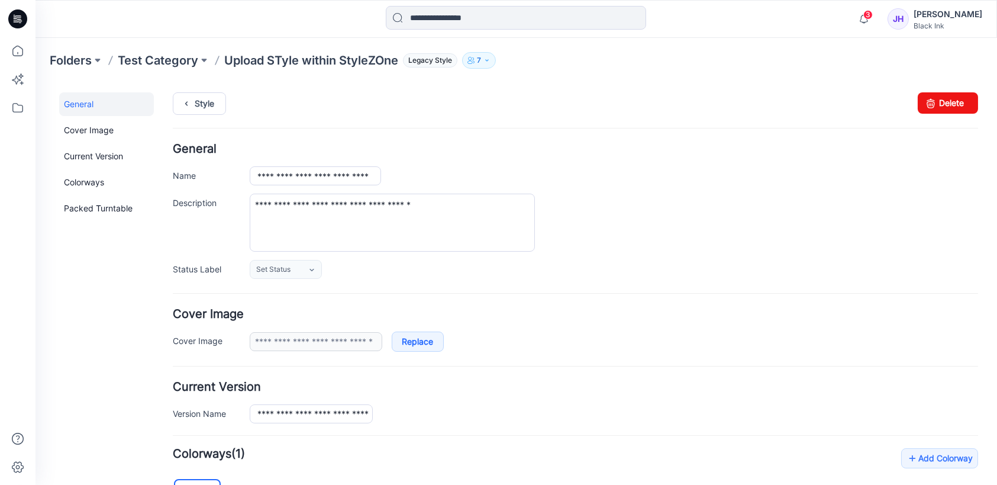
scroll to position [0, 0]
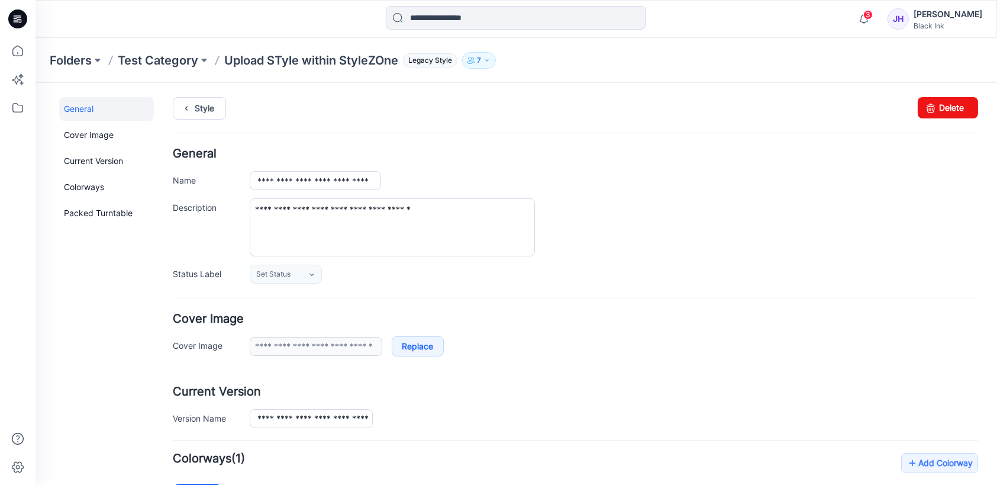
drag, startPoint x: 990, startPoint y: 270, endPoint x: 1031, endPoint y: 164, distance: 113.7
click at [13, 53] on icon at bounding box center [18, 51] width 26 height 26
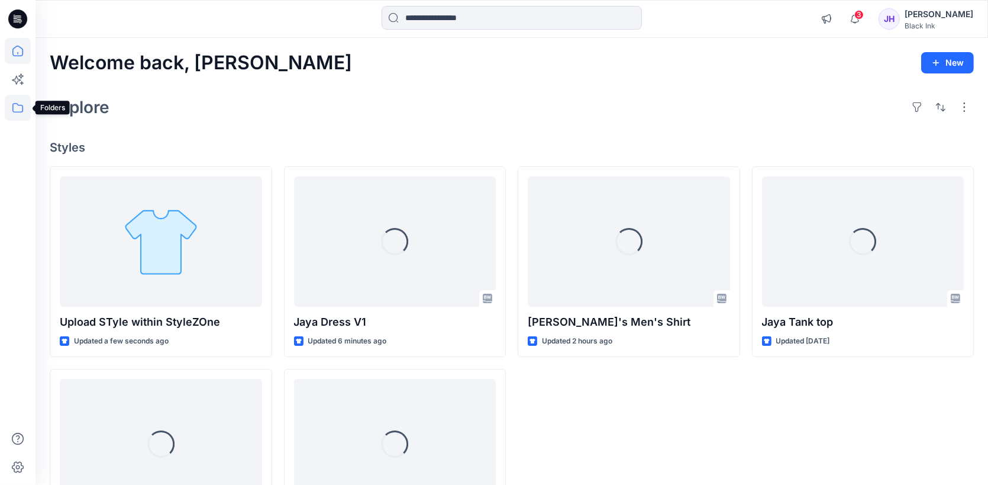
click at [18, 114] on icon at bounding box center [18, 108] width 26 height 26
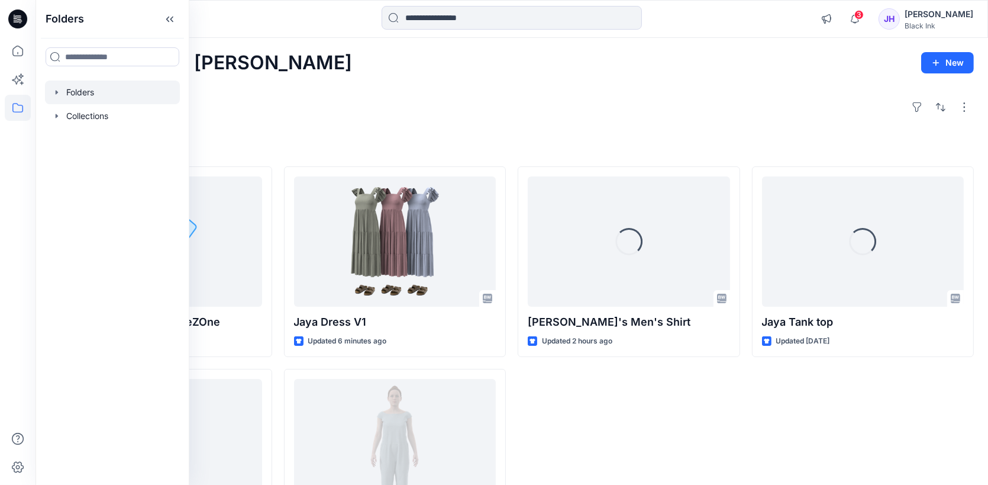
click at [80, 94] on div at bounding box center [112, 92] width 135 height 24
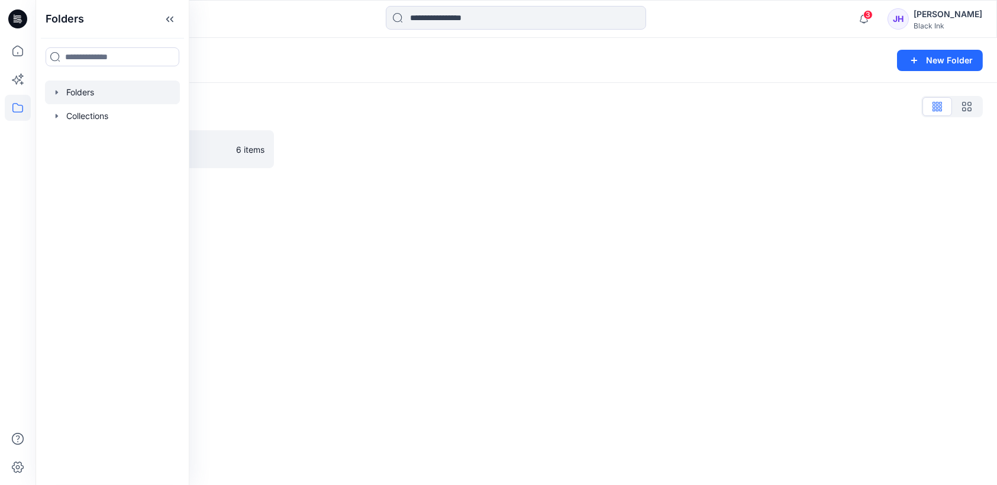
click at [57, 92] on icon "button" at bounding box center [57, 92] width 2 height 4
click at [104, 120] on p "Test Category" at bounding box center [106, 116] width 56 height 14
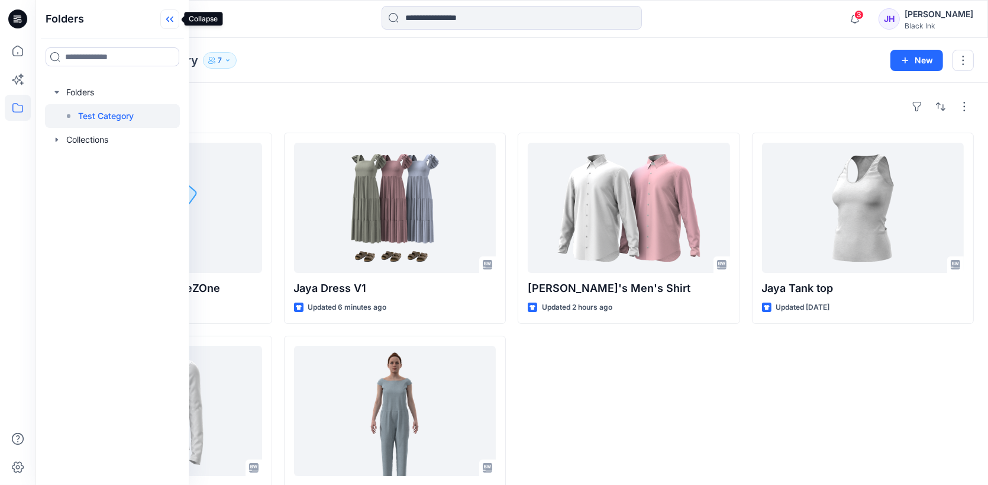
click at [167, 16] on icon at bounding box center [169, 19] width 19 height 20
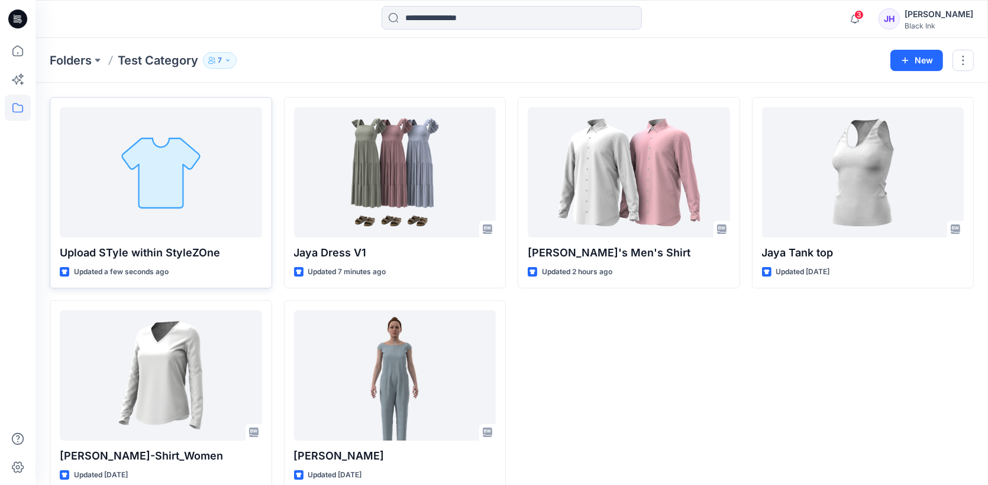
scroll to position [54, 0]
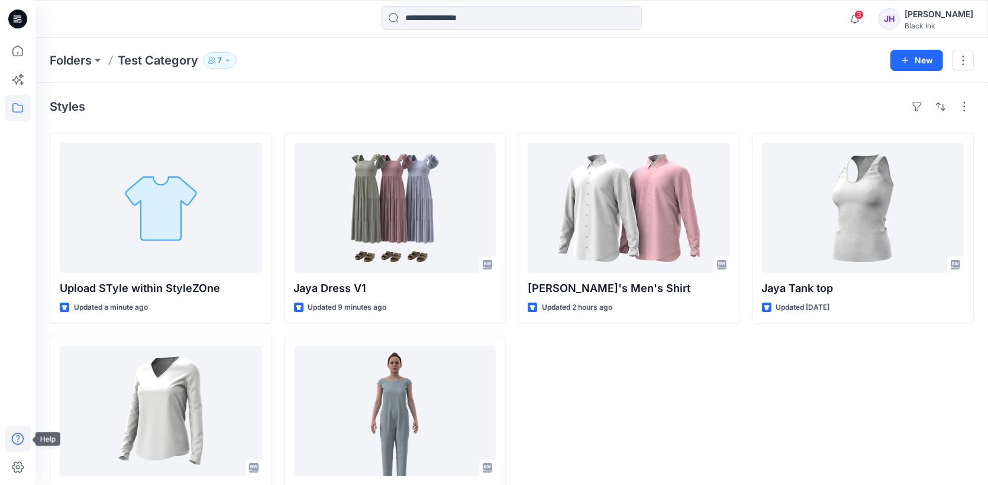
click at [19, 438] on icon at bounding box center [18, 439] width 12 height 12
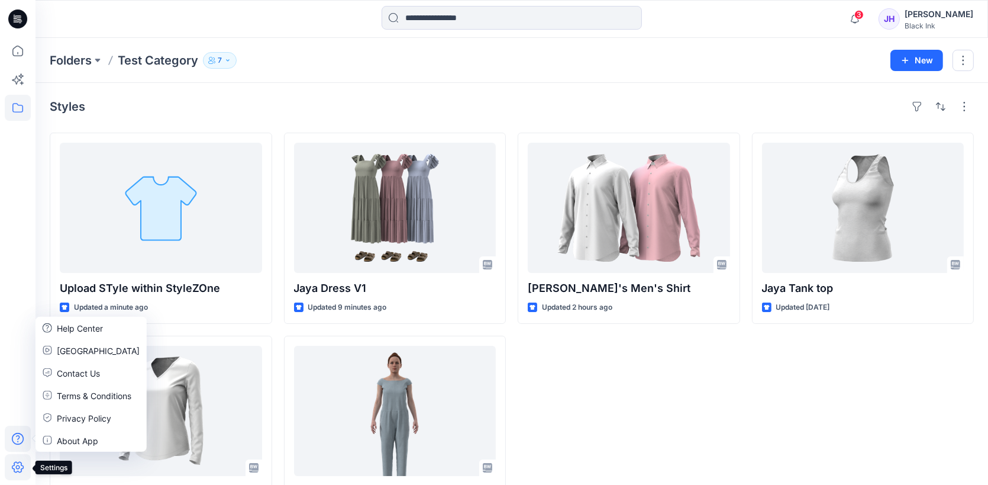
click at [17, 473] on icon at bounding box center [18, 467] width 26 height 26
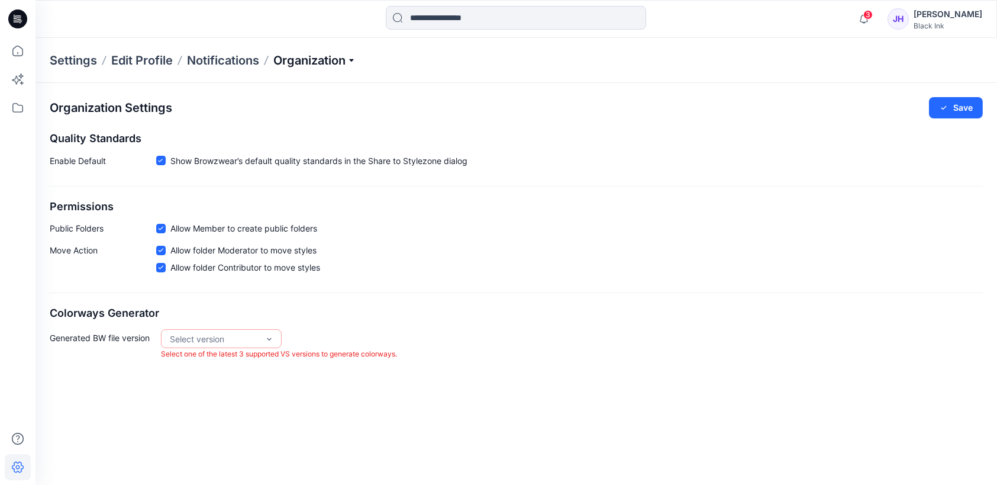
click at [354, 59] on p "Organization" at bounding box center [314, 60] width 83 height 17
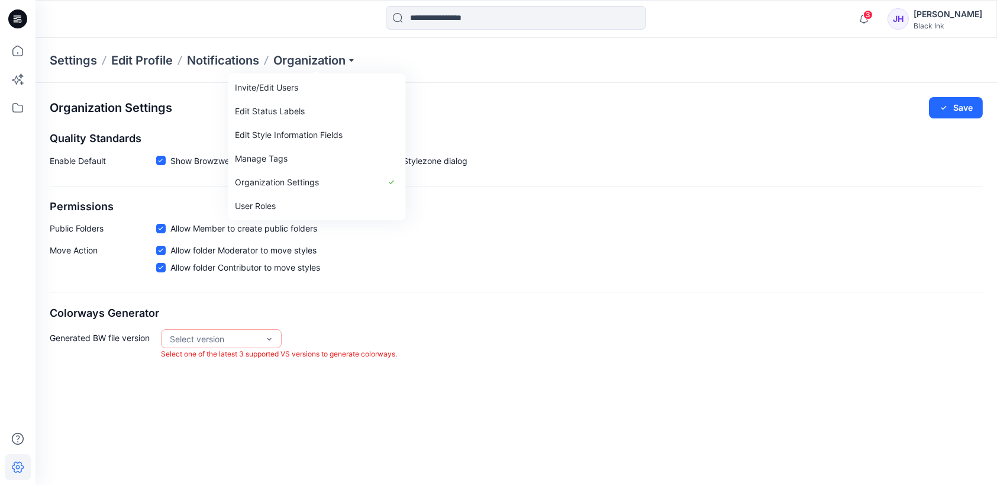
click at [665, 304] on div "Organization Settings Save Quality Standards Enable Default Show Browzwear’s de…" at bounding box center [516, 228] width 961 height 291
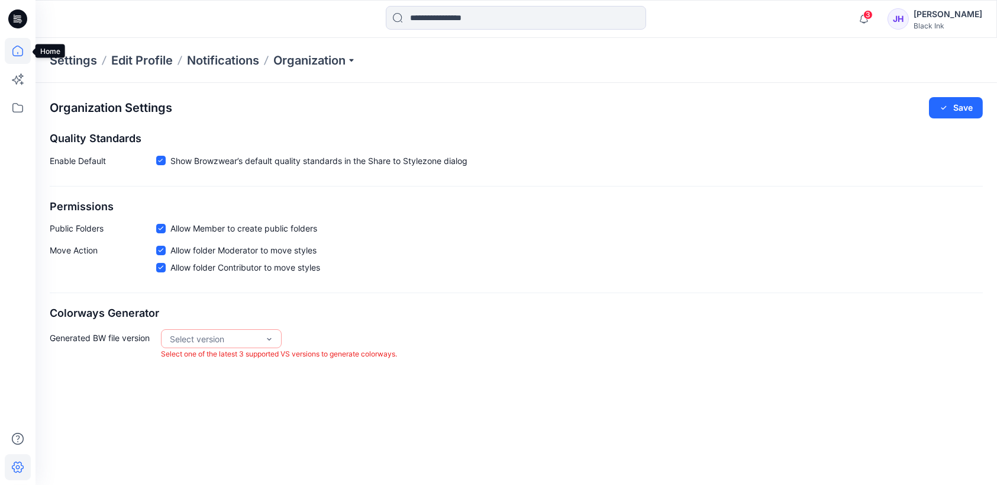
click at [21, 54] on icon at bounding box center [18, 51] width 26 height 26
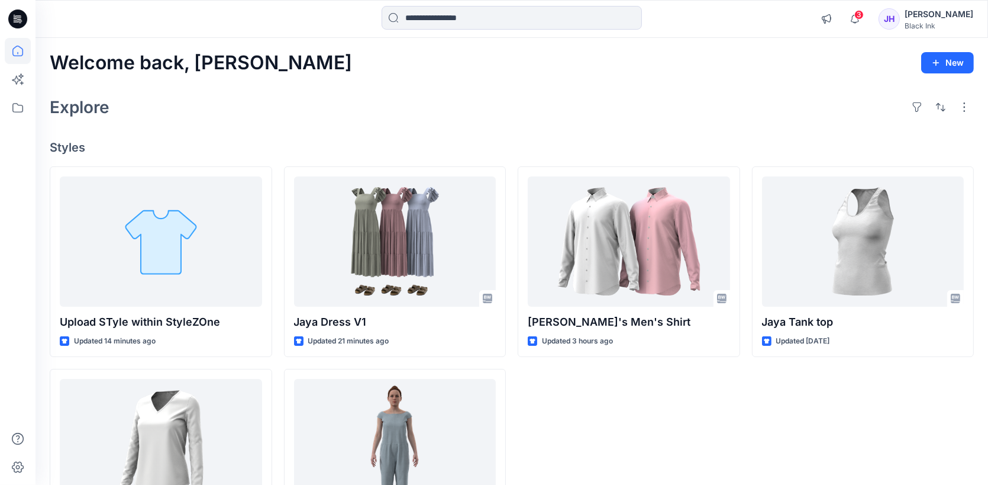
scroll to position [59, 0]
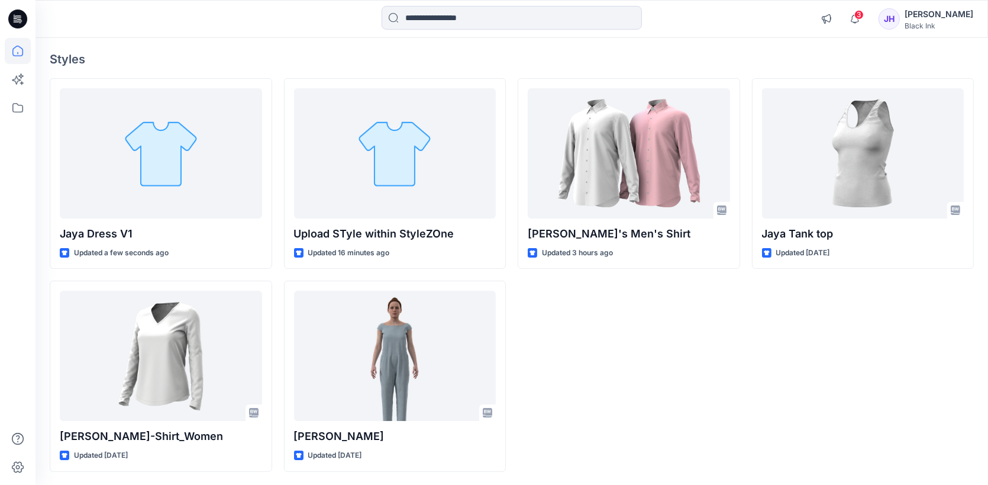
scroll to position [89, 0]
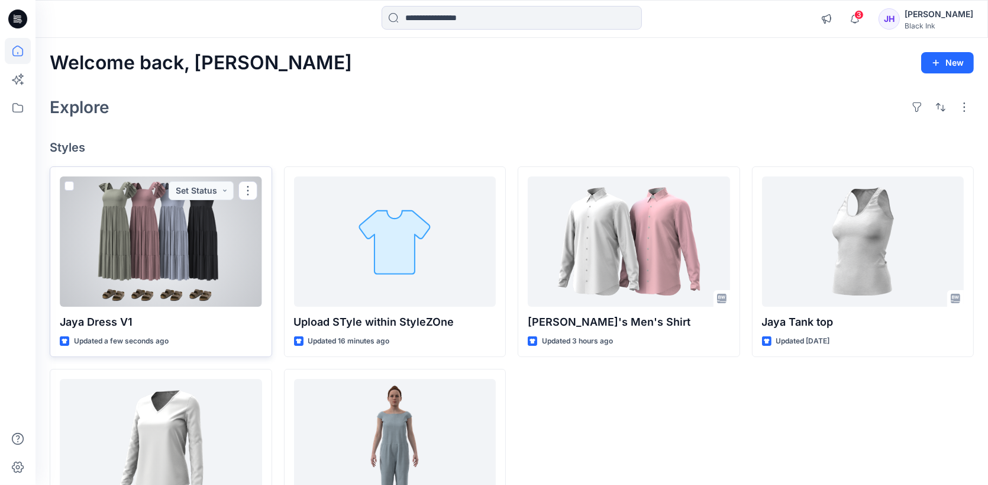
click at [168, 236] on div at bounding box center [161, 241] width 202 height 130
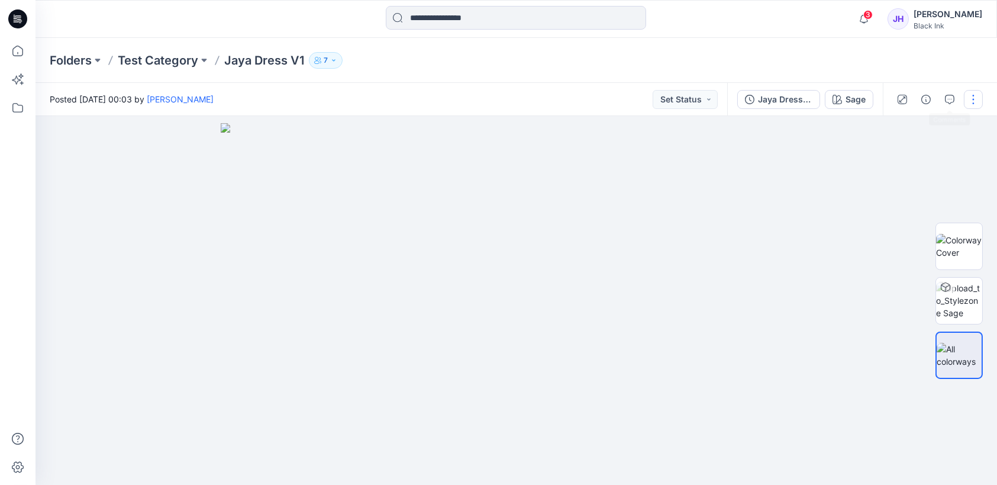
click at [971, 96] on button "button" at bounding box center [973, 99] width 19 height 19
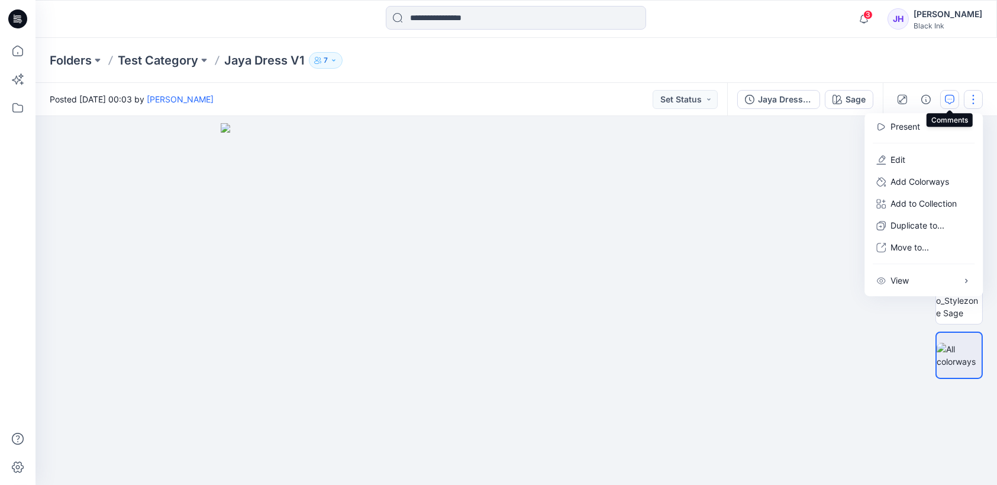
click at [952, 100] on icon "button" at bounding box center [949, 99] width 9 height 9
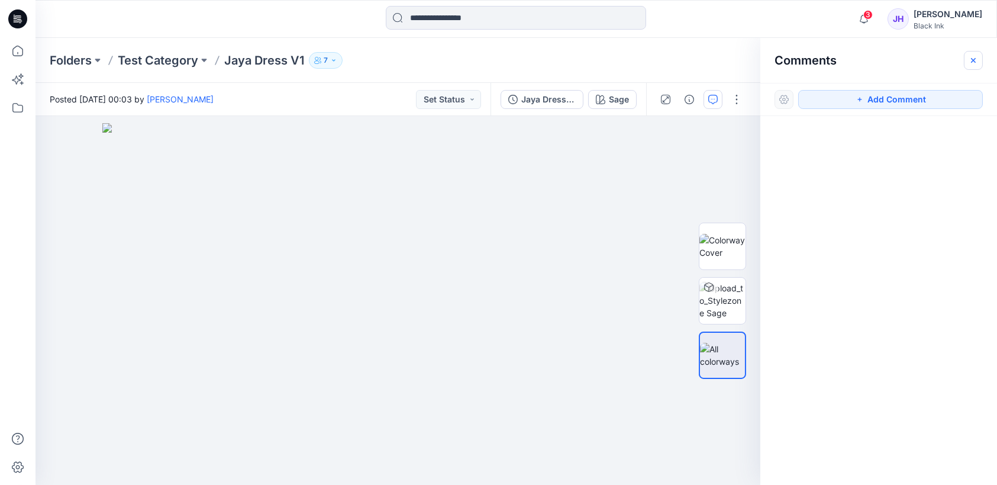
click at [973, 60] on icon "button" at bounding box center [973, 59] width 5 height 5
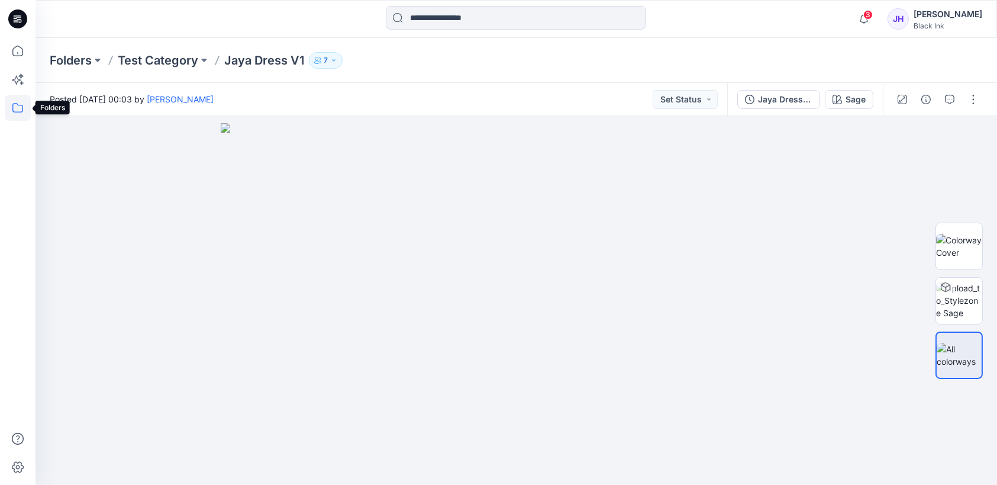
click at [16, 109] on icon at bounding box center [18, 108] width 26 height 26
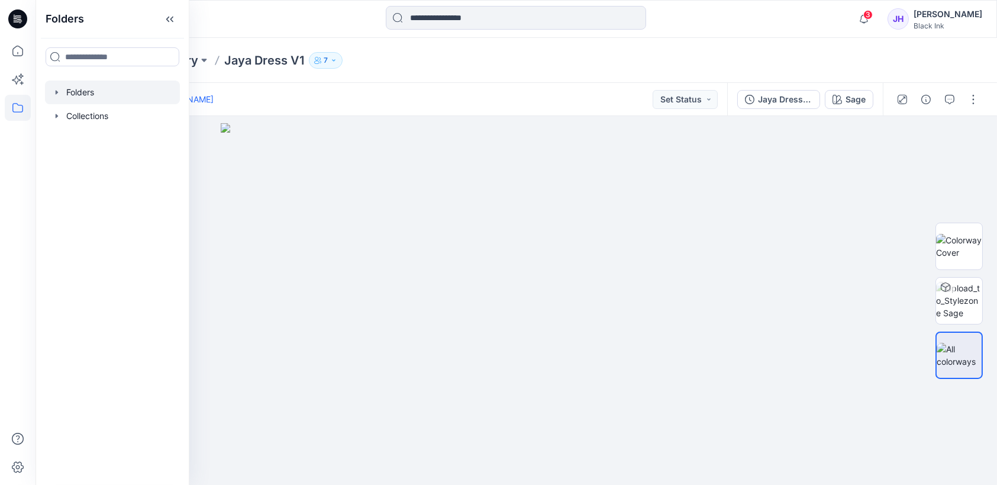
click at [108, 95] on div at bounding box center [112, 92] width 135 height 24
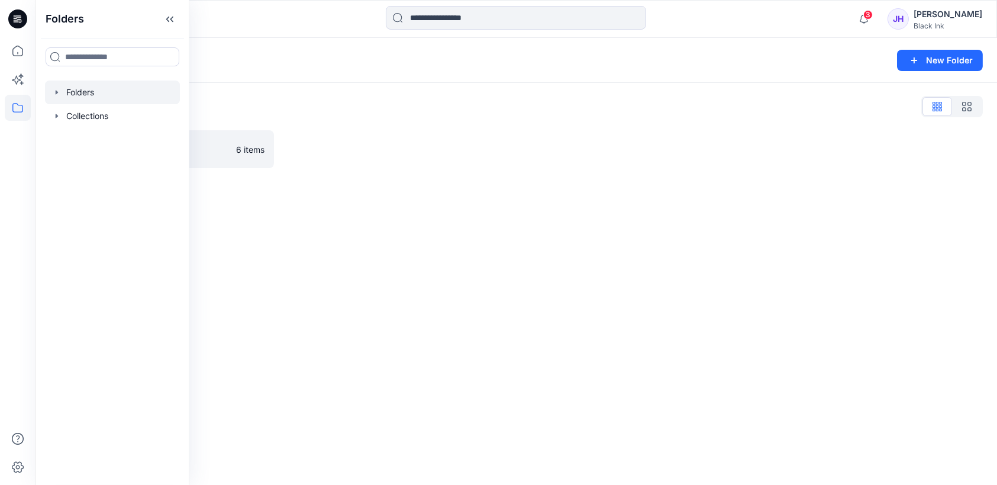
click at [53, 95] on icon "button" at bounding box center [56, 92] width 9 height 9
click at [137, 118] on div at bounding box center [112, 116] width 135 height 24
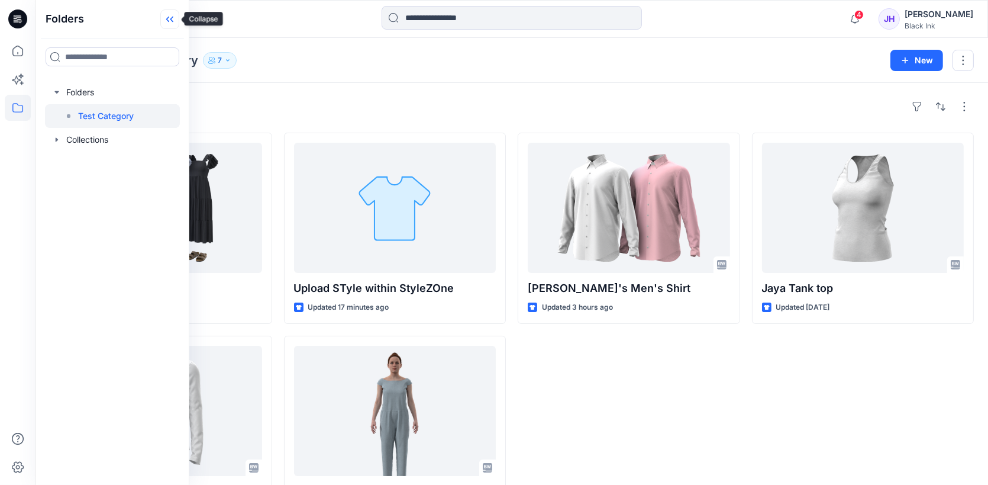
click at [173, 20] on icon at bounding box center [169, 19] width 19 height 20
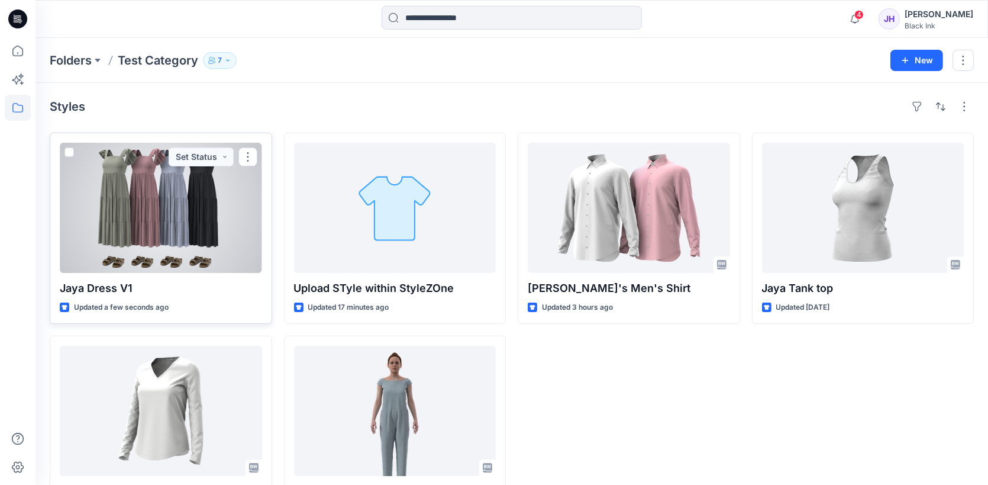
click at [186, 218] on div at bounding box center [161, 208] width 202 height 130
